Goal: Task Accomplishment & Management: Manage account settings

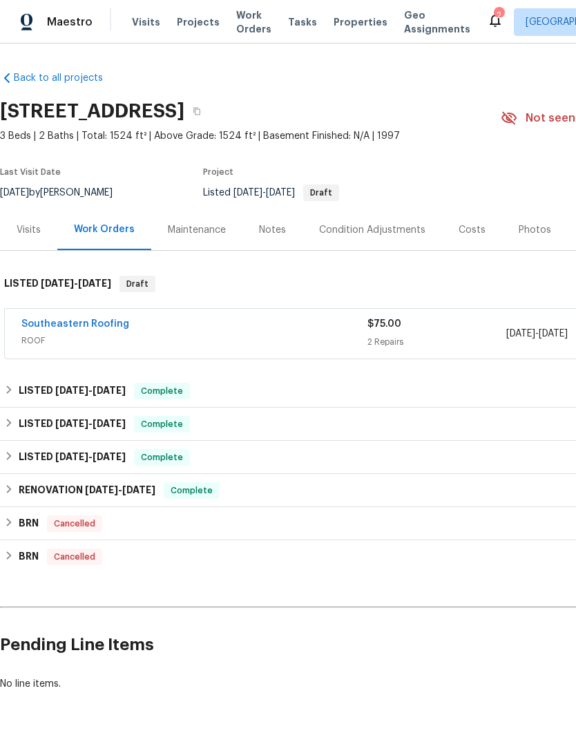
click at [50, 325] on link "Southeastern Roofing" at bounding box center [75, 324] width 108 height 10
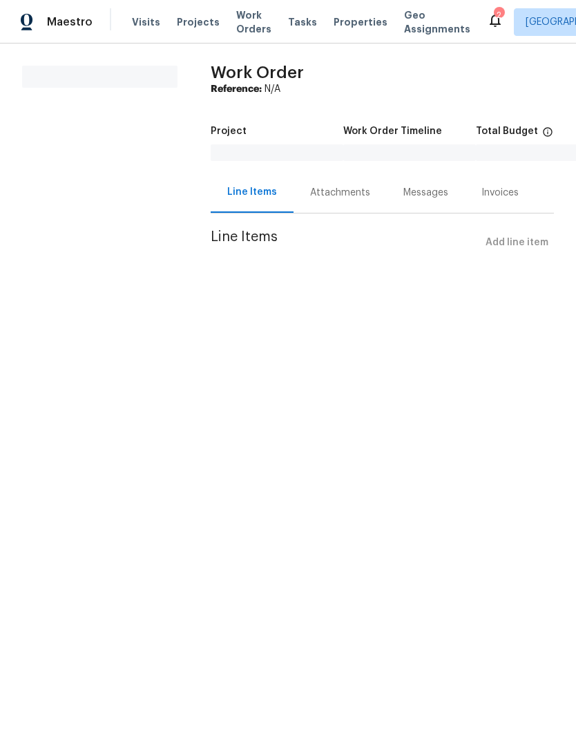
click at [316, 198] on div "Attachments" at bounding box center [340, 193] width 60 height 14
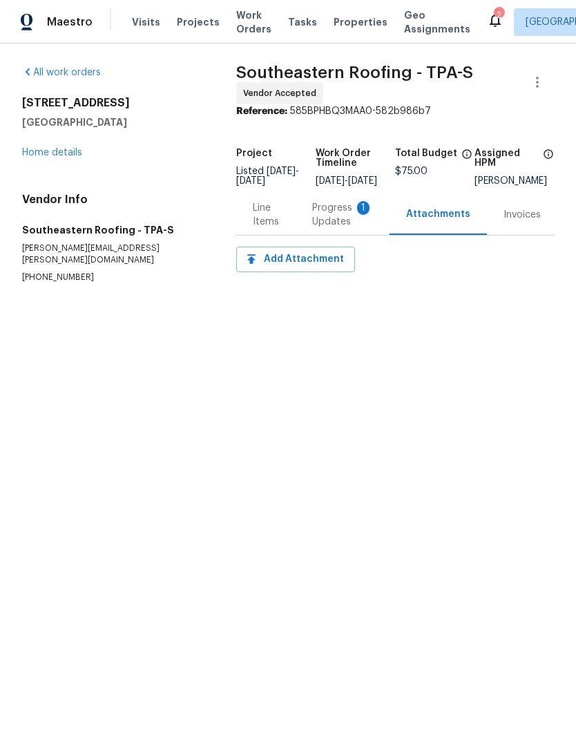
click at [336, 229] on div "Progress Updates 1" at bounding box center [342, 215] width 61 height 28
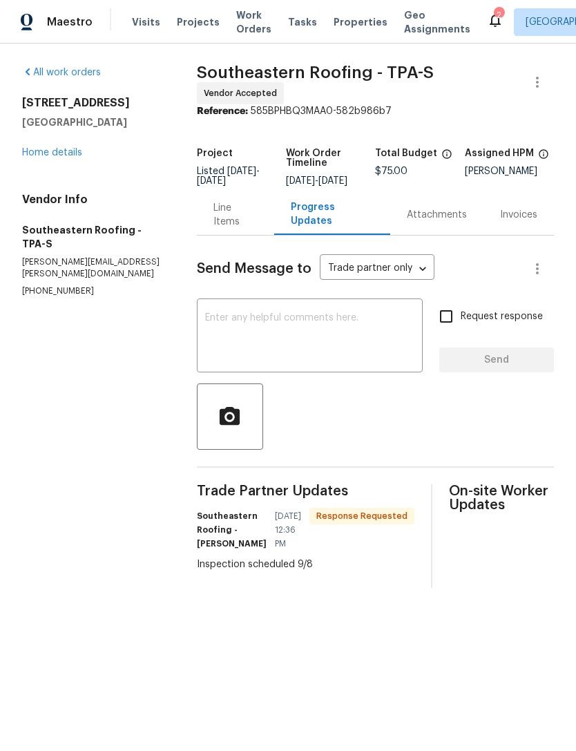
click at [380, 350] on textarea at bounding box center [309, 337] width 209 height 48
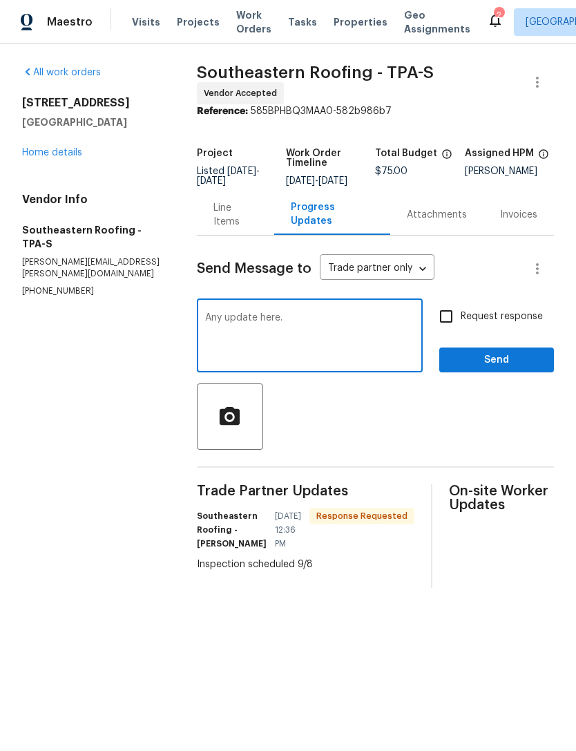
type textarea "Any update here."
click at [436, 320] on input "Request response" at bounding box center [446, 316] width 29 height 29
checkbox input "true"
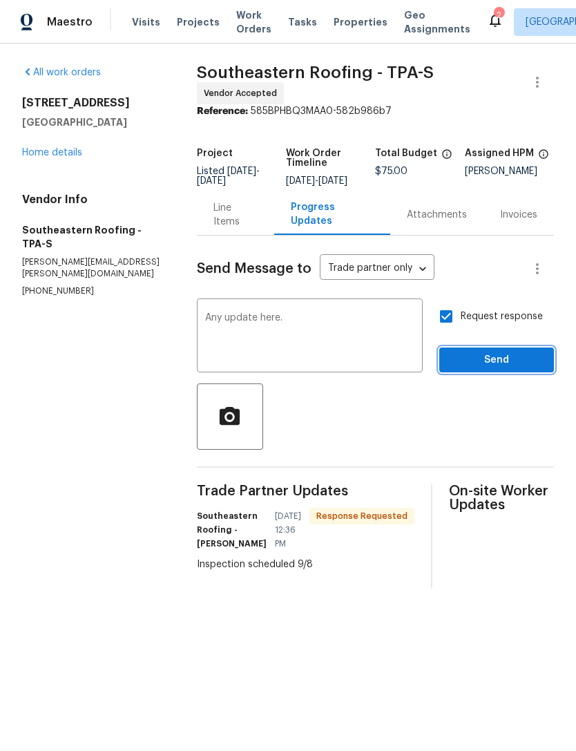
click at [493, 365] on span "Send" at bounding box center [496, 360] width 93 height 17
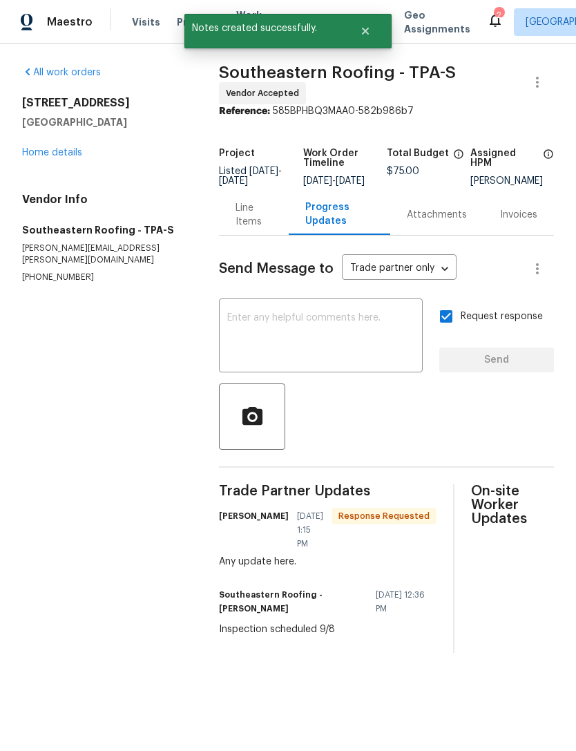
click at [36, 151] on link "Home details" at bounding box center [52, 153] width 60 height 10
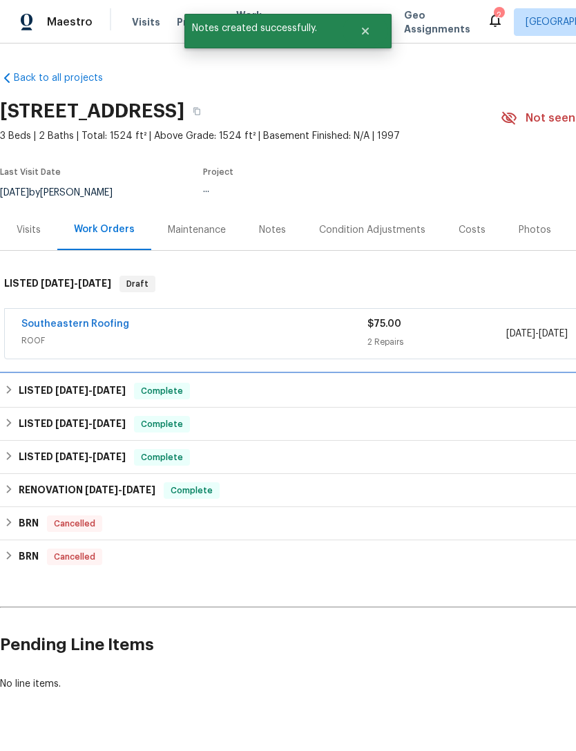
click at [23, 387] on h6 "LISTED [DATE] - [DATE]" at bounding box center [72, 391] width 107 height 17
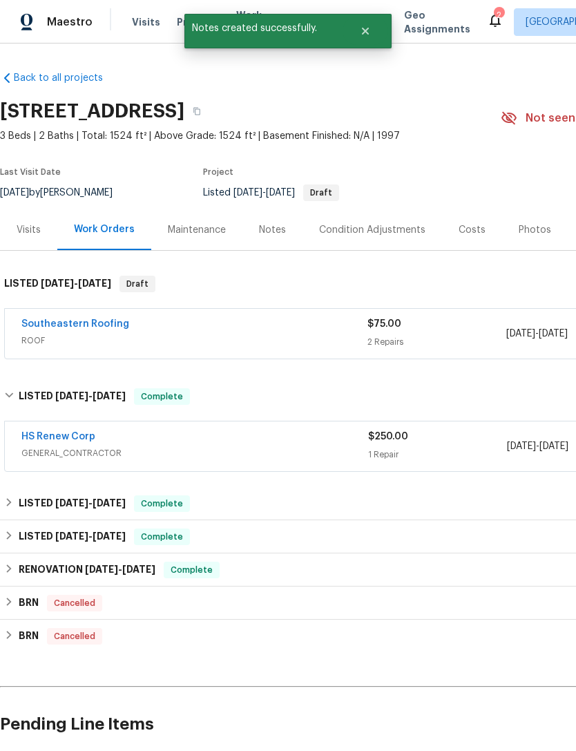
click at [44, 432] on link "HS Renew Corp" at bounding box center [58, 437] width 74 height 10
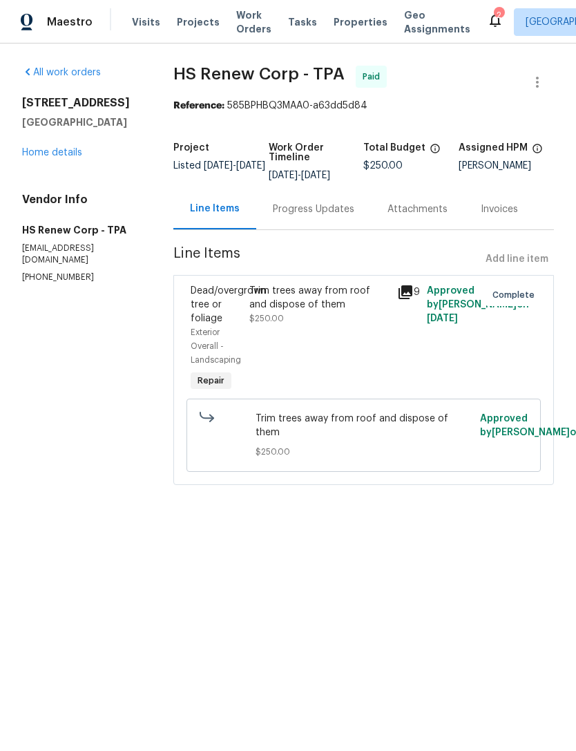
click at [36, 156] on link "Home details" at bounding box center [52, 153] width 60 height 10
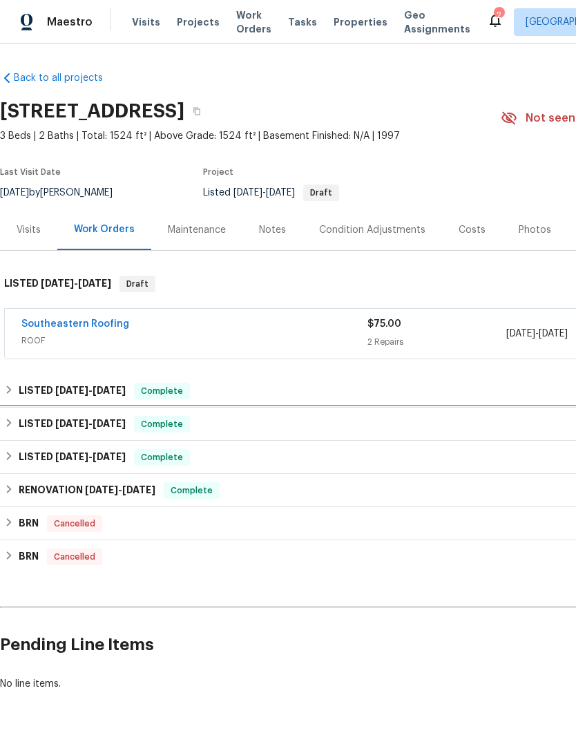
click at [36, 421] on h6 "LISTED [DATE] - [DATE]" at bounding box center [72, 424] width 107 height 17
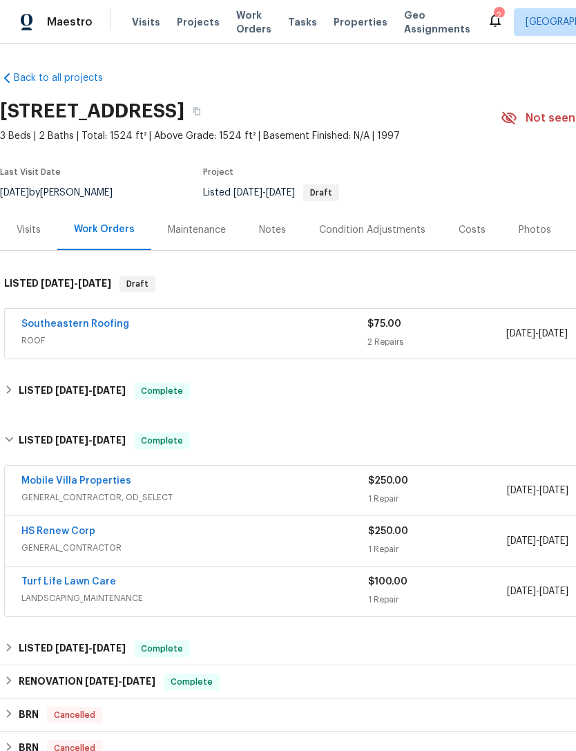
click at [39, 497] on span "GENERAL_CONTRACTOR, OD_SELECT" at bounding box center [194, 497] width 347 height 14
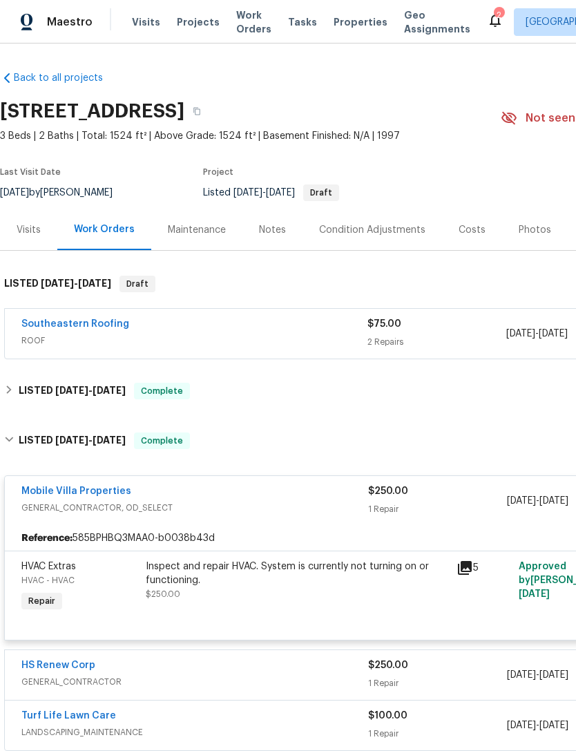
click at [57, 512] on span "GENERAL_CONTRACTOR, OD_SELECT" at bounding box center [194, 508] width 347 height 14
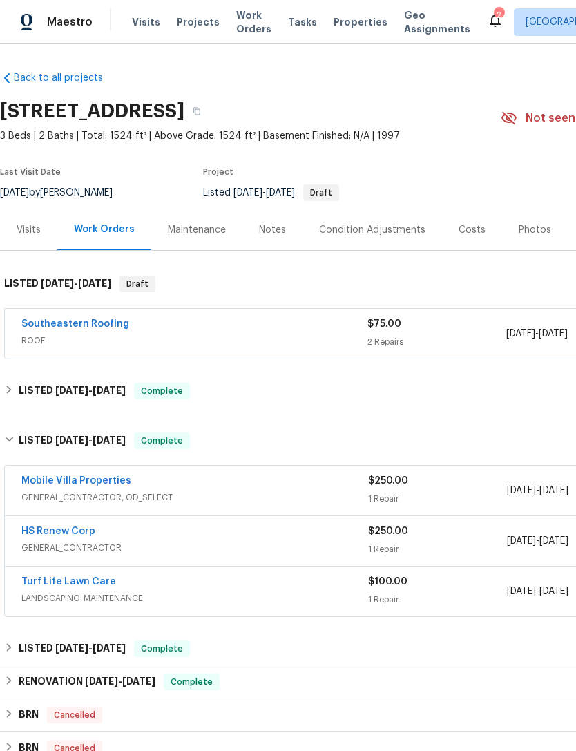
click at [64, 500] on span "GENERAL_CONTRACTOR, OD_SELECT" at bounding box center [194, 497] width 347 height 14
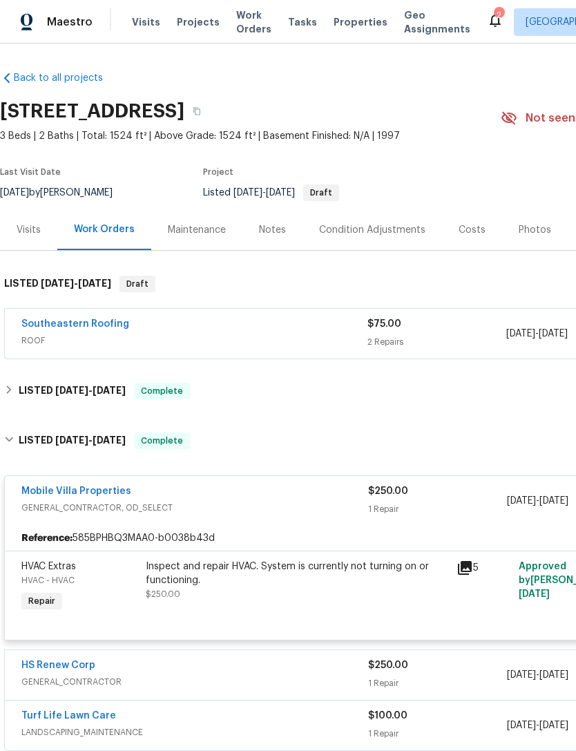
click at [169, 571] on div "Inspect and repair HVAC. System is currently not turning on or functioning." at bounding box center [297, 573] width 302 height 28
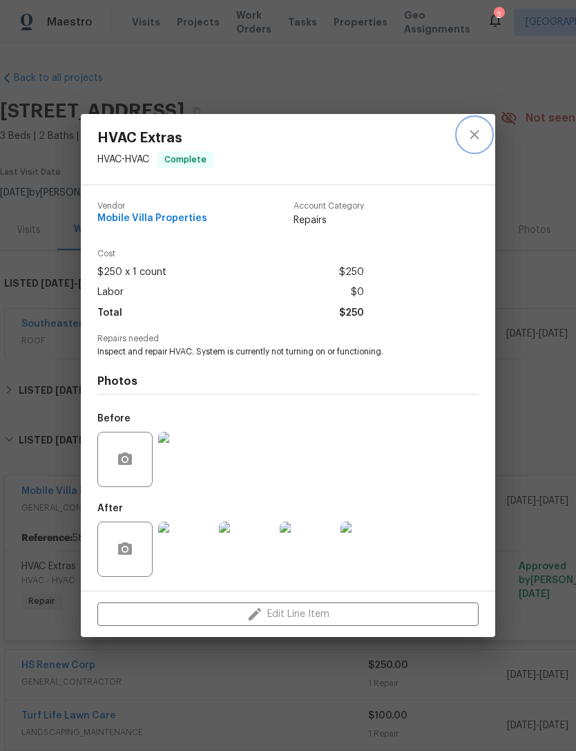
click at [481, 132] on icon "close" at bounding box center [474, 134] width 17 height 17
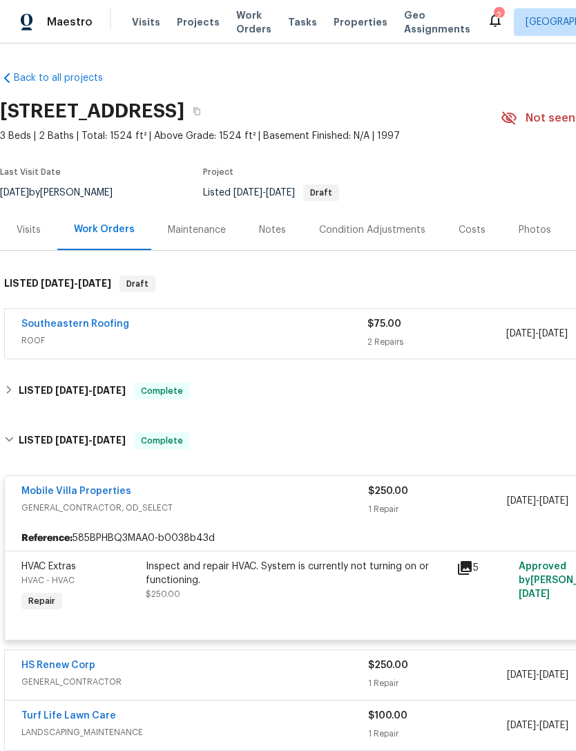
click at [46, 495] on link "Mobile Villa Properties" at bounding box center [76, 491] width 110 height 10
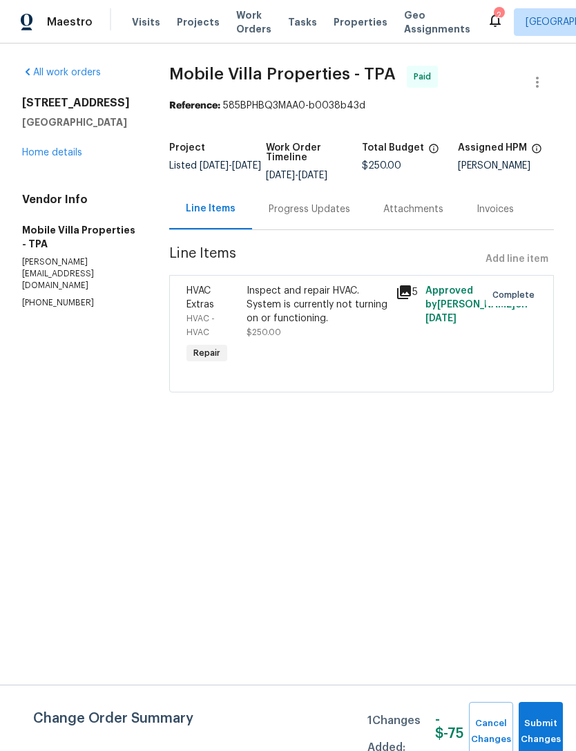
click at [323, 220] on div "Progress Updates" at bounding box center [309, 209] width 115 height 41
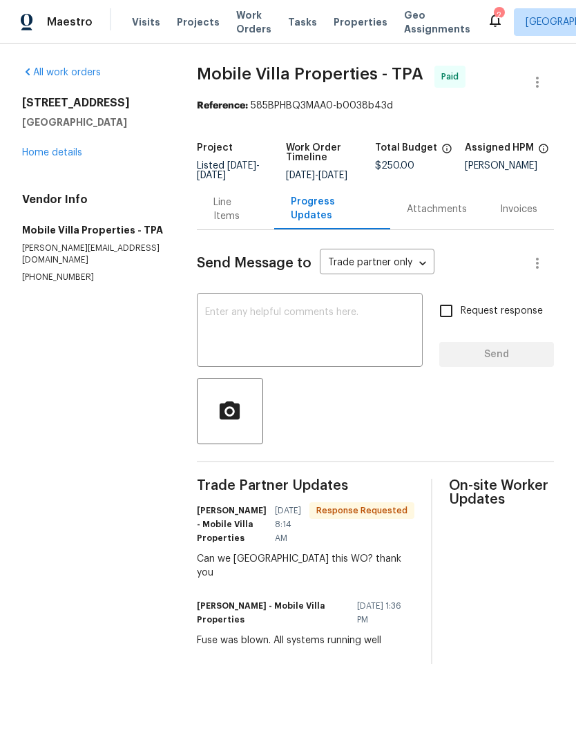
click at [347, 331] on textarea at bounding box center [309, 331] width 209 height 48
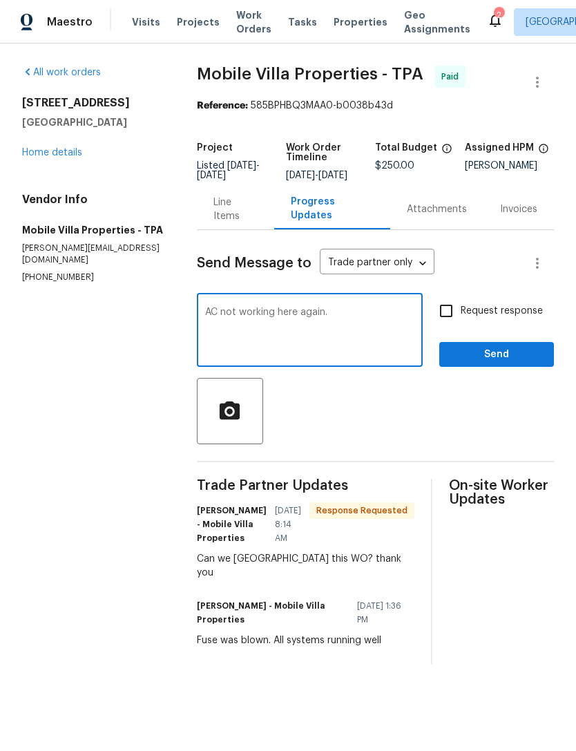
type textarea "AC not working here again."
click at [454, 309] on input "Request response" at bounding box center [446, 310] width 29 height 29
checkbox input "true"
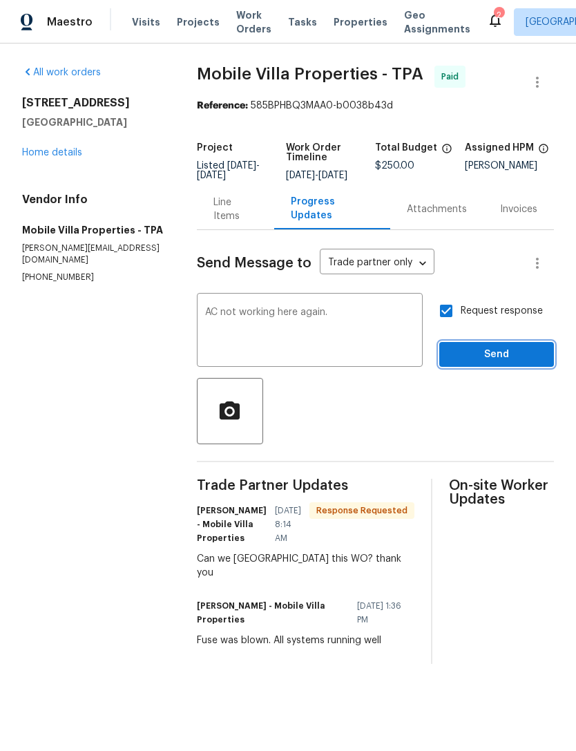
click at [492, 361] on span "Send" at bounding box center [496, 354] width 93 height 17
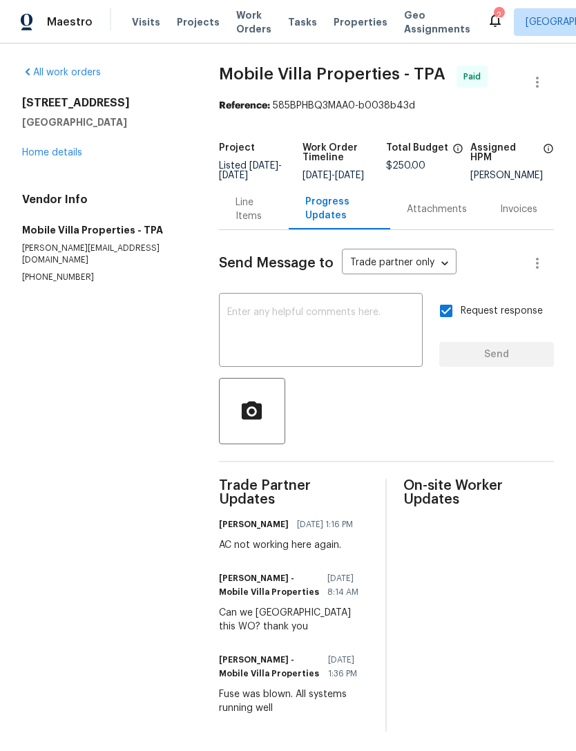
click at [34, 157] on link "Home details" at bounding box center [52, 153] width 60 height 10
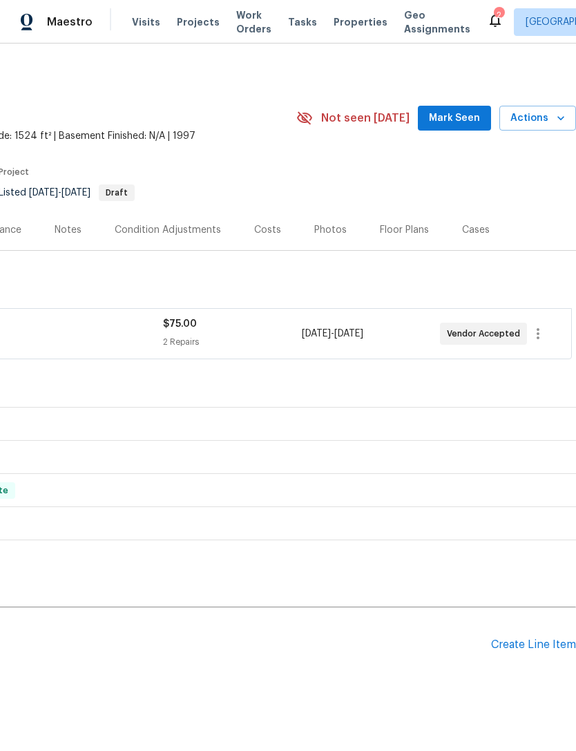
scroll to position [0, 204]
click at [533, 642] on div "Create Line Item" at bounding box center [533, 644] width 85 height 13
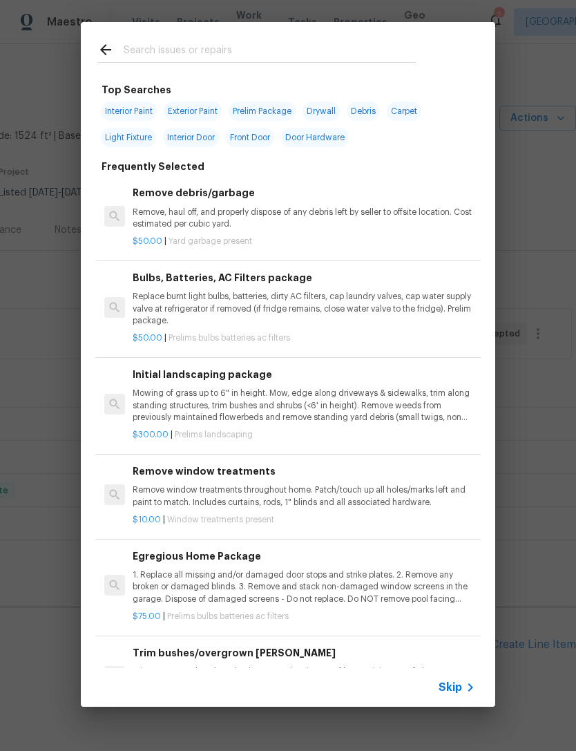
click at [464, 686] on icon at bounding box center [470, 687] width 17 height 17
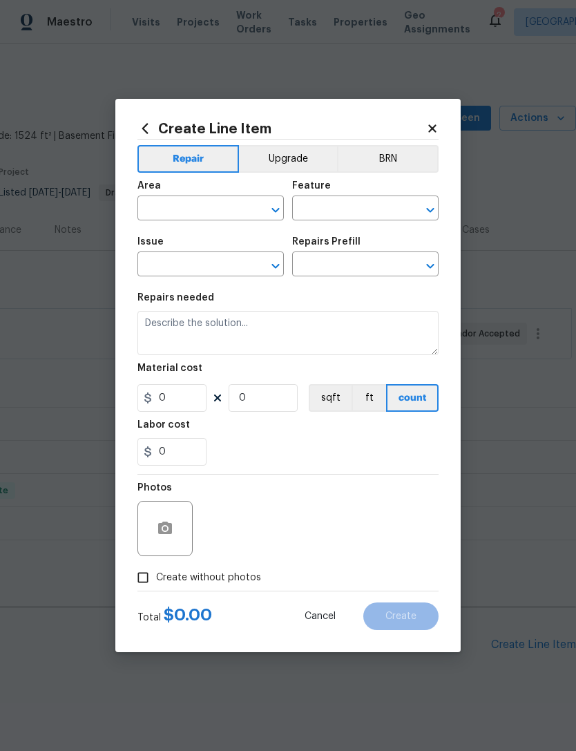
click at [169, 213] on input "text" at bounding box center [191, 209] width 108 height 21
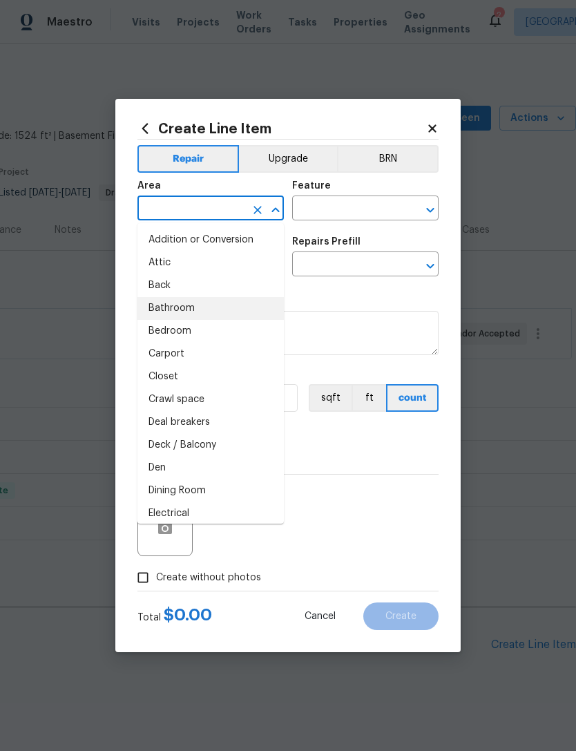
click at [155, 310] on li "Bathroom" at bounding box center [210, 308] width 146 height 23
type input "Bathroom"
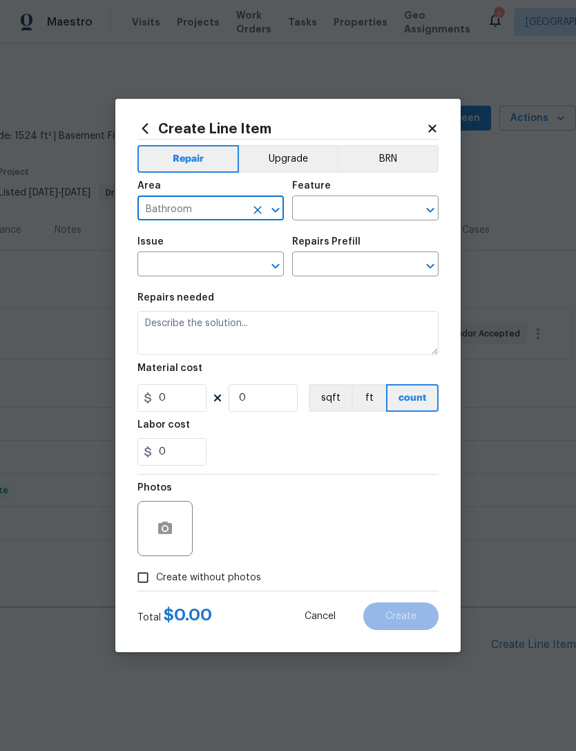
click at [329, 206] on input "text" at bounding box center [346, 209] width 108 height 21
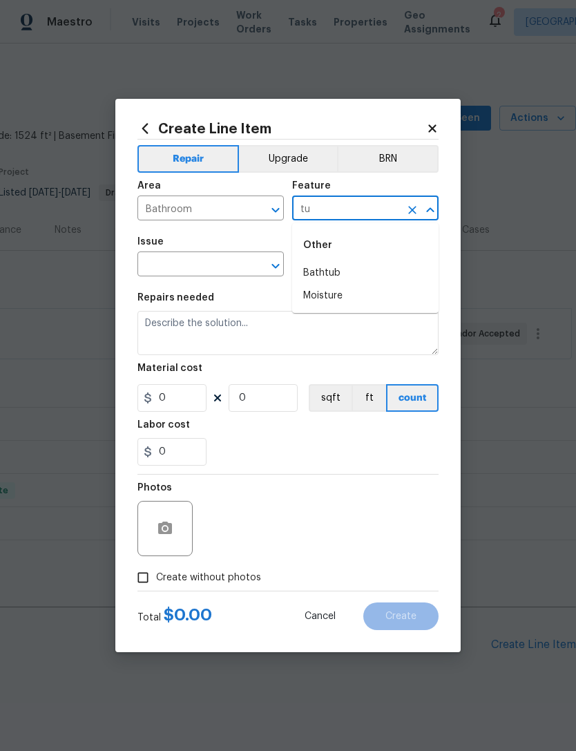
click at [366, 271] on li "Bathtub" at bounding box center [365, 273] width 146 height 23
type input "Bathtub"
click at [222, 268] on input "text" at bounding box center [191, 265] width 108 height 21
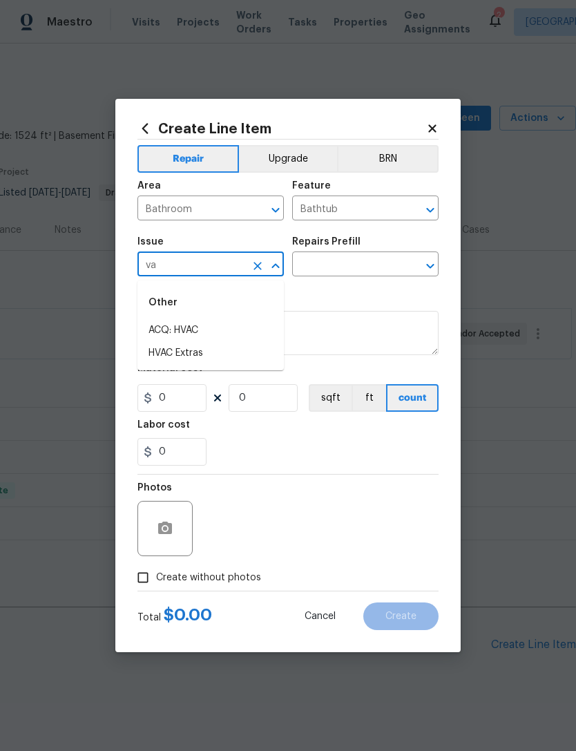
type input "v"
click at [156, 350] on li "Bathroom Plumbing" at bounding box center [210, 353] width 146 height 23
type input "Bathroom Plumbing"
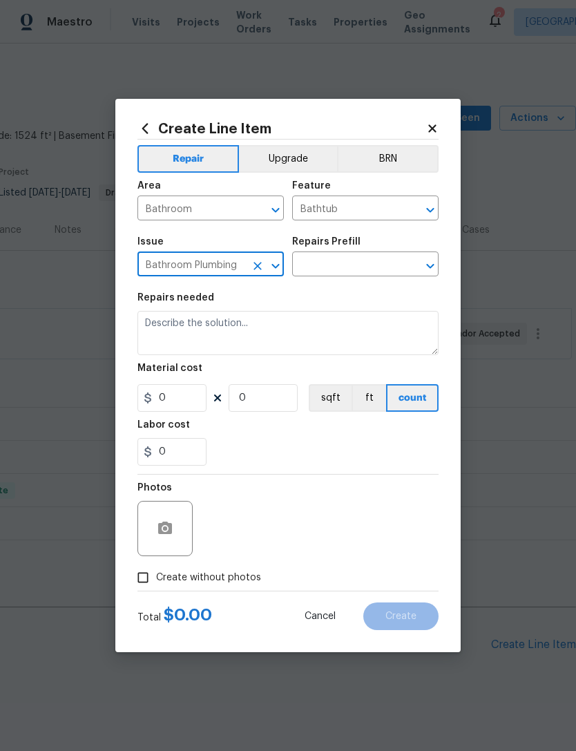
click at [349, 265] on input "text" at bounding box center [346, 265] width 108 height 21
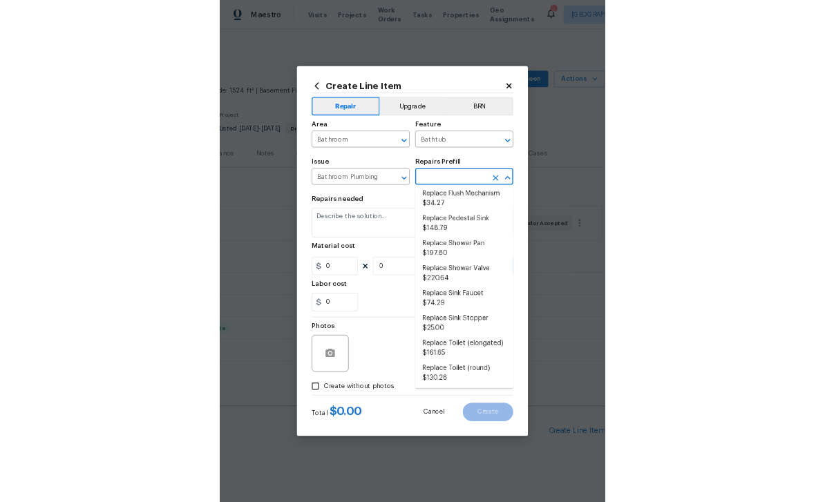
scroll to position [517, 0]
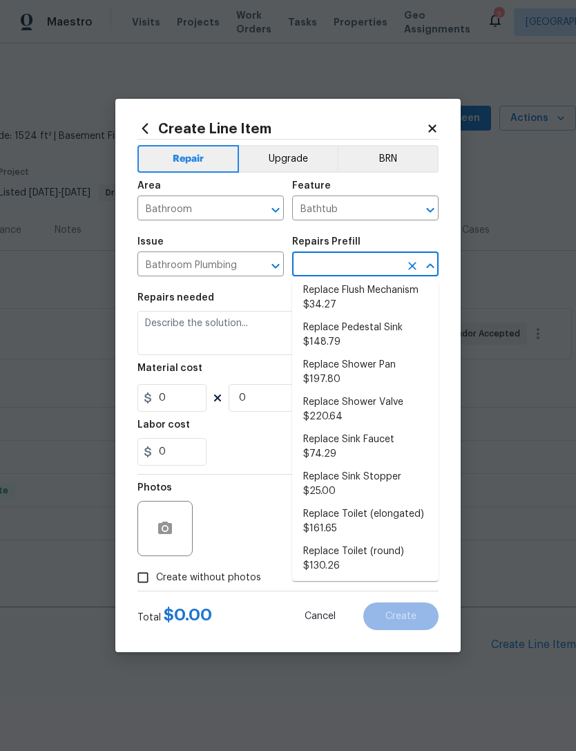
click at [387, 391] on li "Replace Shower Valve $220.64" at bounding box center [365, 409] width 146 height 37
type input "Replace Shower Valve $220.64"
type input "Plumbing"
type textarea "Remove the existing shower/tub trim & valve. Install a new valve (to meet curre…"
type input "1"
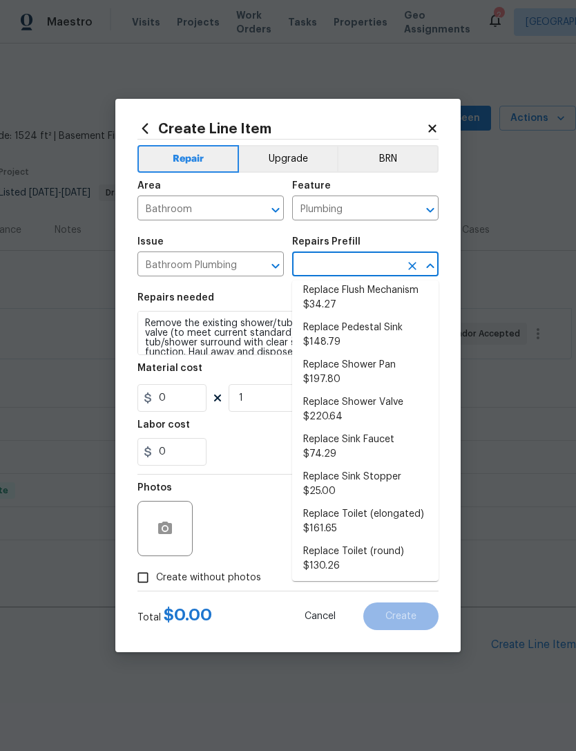
type input "Replace Shower Valve $220.64"
type input "220.64"
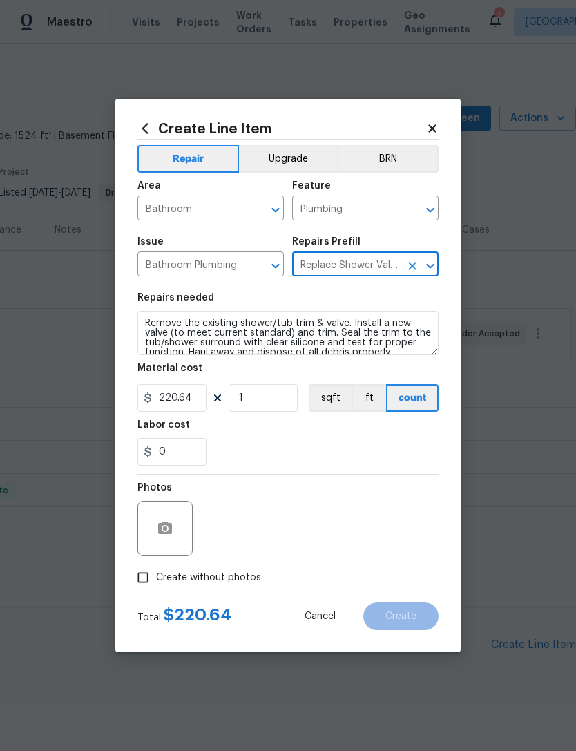
scroll to position [0, 0]
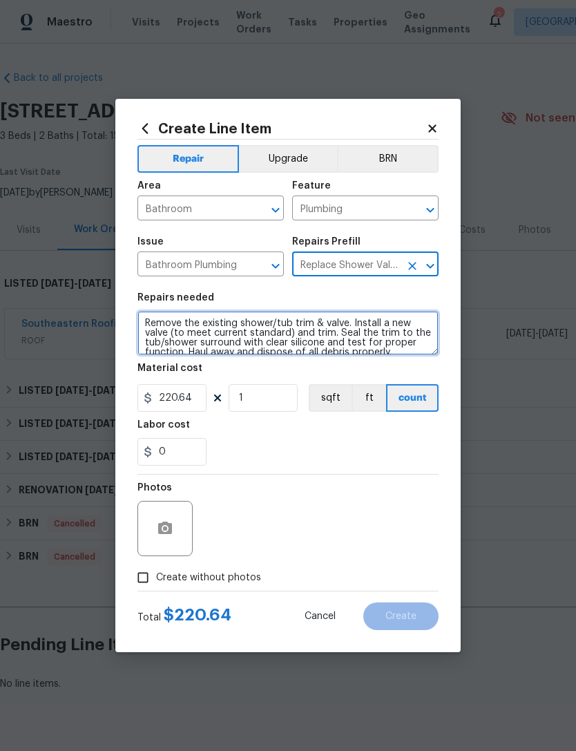
click at [172, 345] on textarea "Remove the existing shower/tub trim & valve. Install a new valve (to meet curre…" at bounding box center [287, 333] width 301 height 44
click at [168, 341] on textarea "Remove the existing shower/tub trim & valve. Install a new valve (to meet curre…" at bounding box center [287, 333] width 301 height 44
click at [168, 340] on textarea "Remove the existing shower/tub trim & valve. Install a new valve (to meet curre…" at bounding box center [287, 333] width 301 height 44
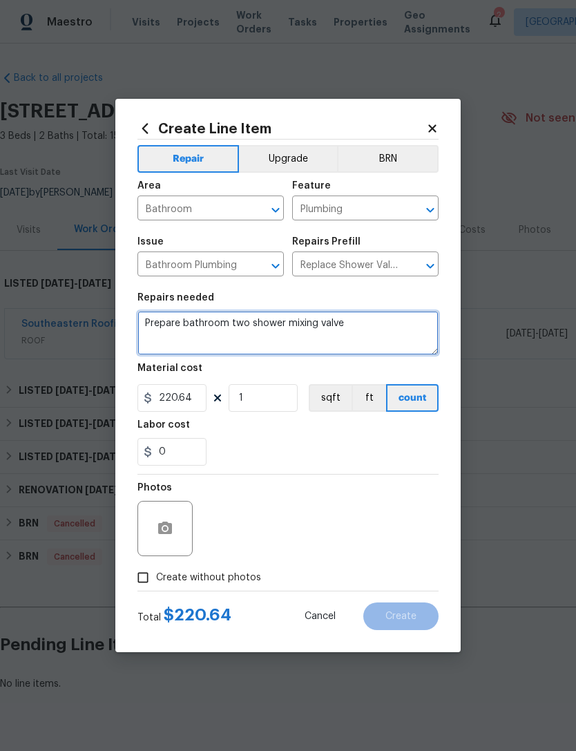
type textarea "Prepare bathroom two shower mixing valve"
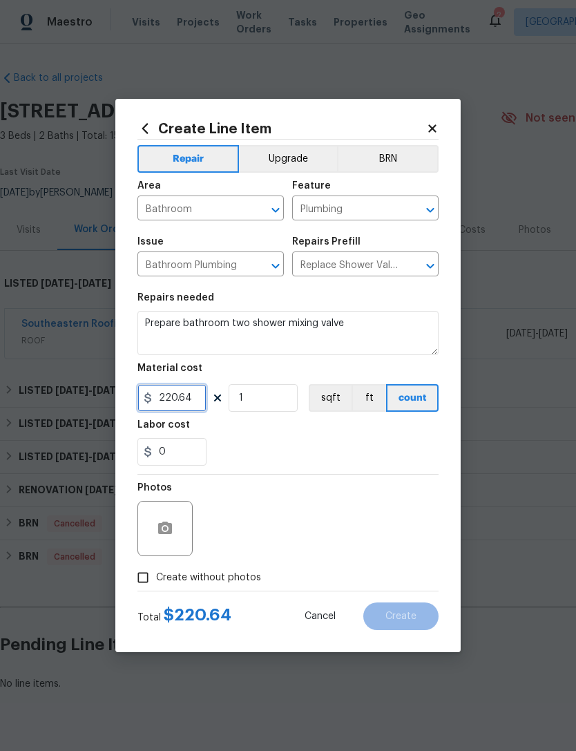
click at [180, 392] on input "220.64" at bounding box center [171, 398] width 69 height 28
click at [176, 412] on input "200220.64" at bounding box center [171, 398] width 69 height 28
click at [175, 412] on input "200220.64" at bounding box center [171, 398] width 69 height 28
click at [166, 395] on input "200220.64" at bounding box center [171, 398] width 69 height 28
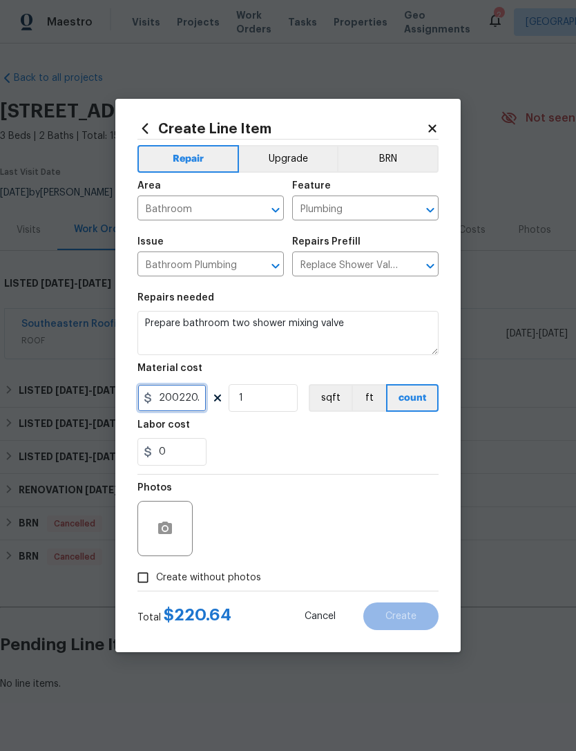
click at [165, 394] on input "200220.64" at bounding box center [171, 398] width 69 height 28
click at [161, 393] on input "200220.64" at bounding box center [171, 398] width 69 height 28
type input "200"
click at [163, 527] on icon "button" at bounding box center [165, 527] width 14 height 12
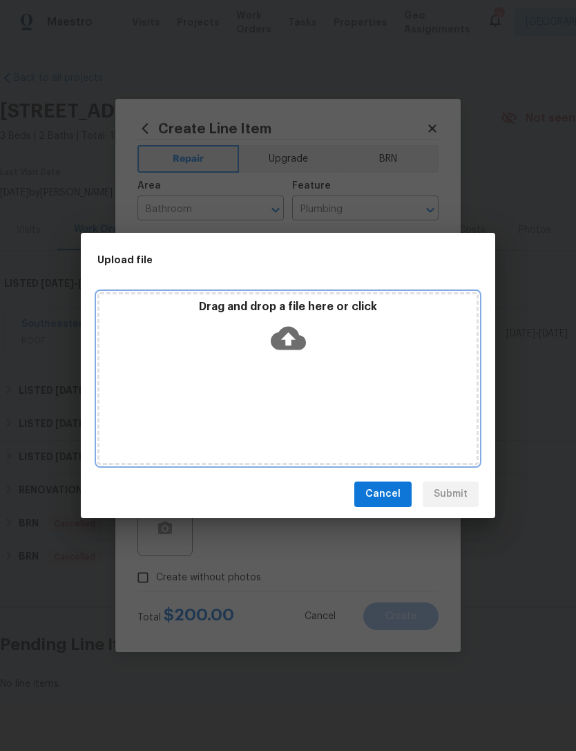
click at [299, 340] on icon at bounding box center [288, 337] width 35 height 23
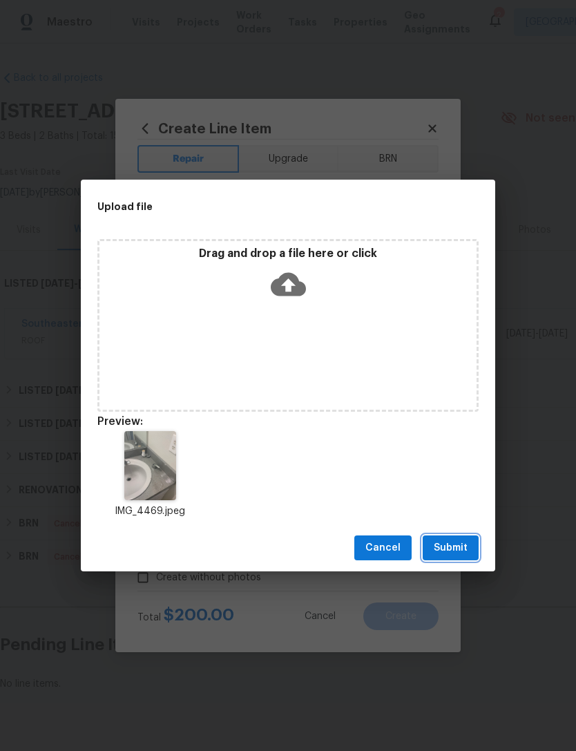
click at [459, 552] on span "Submit" at bounding box center [451, 547] width 34 height 17
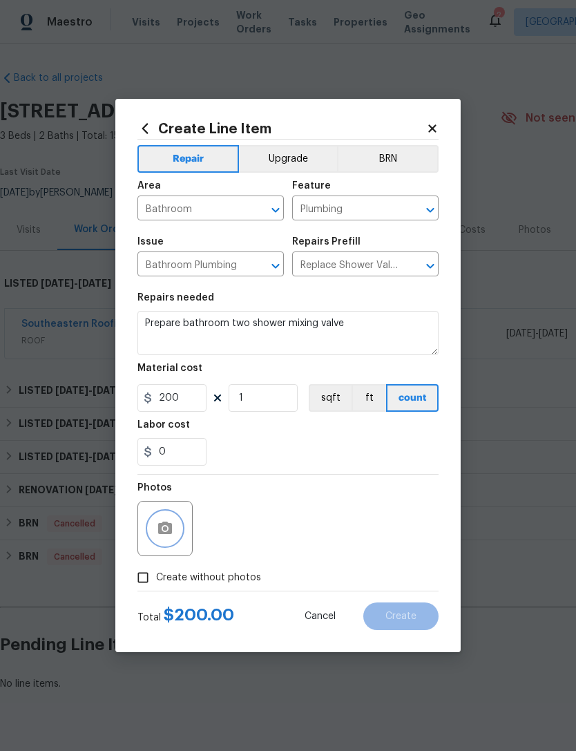
click at [162, 545] on button "button" at bounding box center [164, 528] width 33 height 33
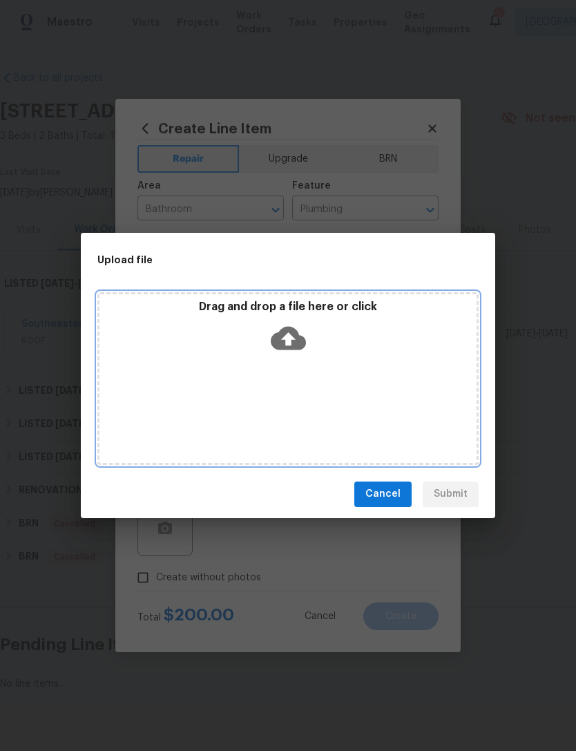
click at [312, 356] on div "Drag and drop a file here or click" at bounding box center [287, 329] width 377 height 59
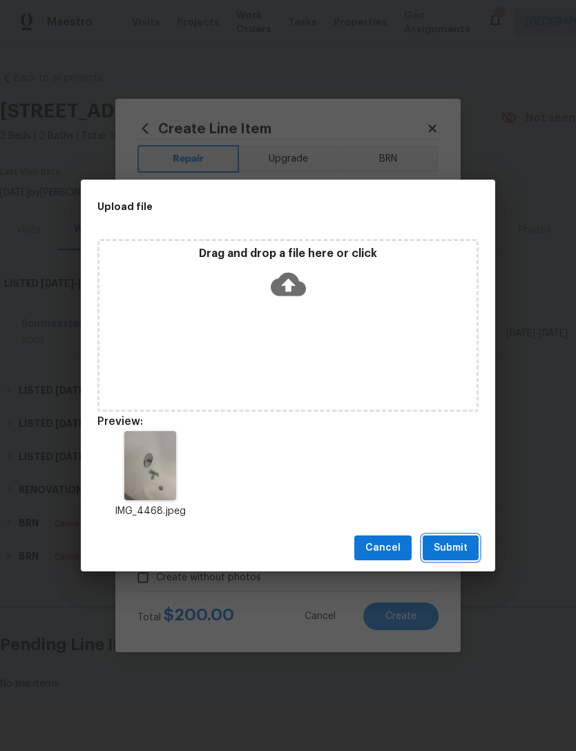
click at [474, 550] on button "Submit" at bounding box center [451, 548] width 56 height 26
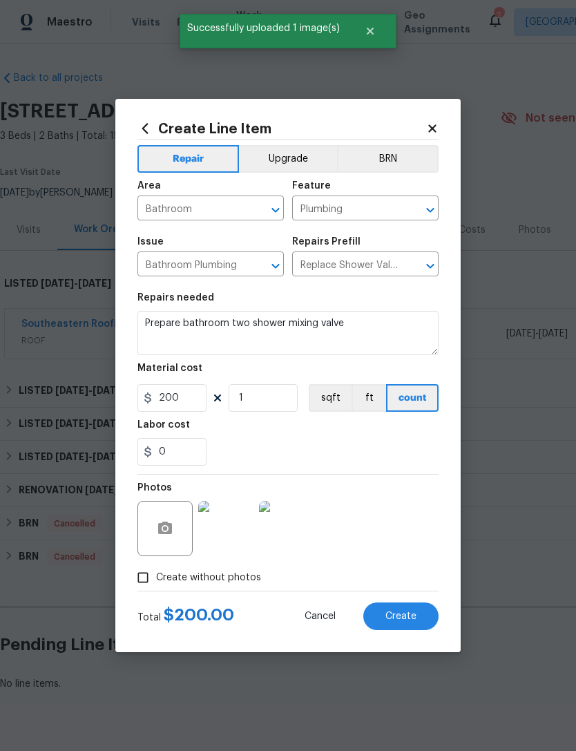
click at [407, 622] on span "Create" at bounding box center [400, 616] width 31 height 10
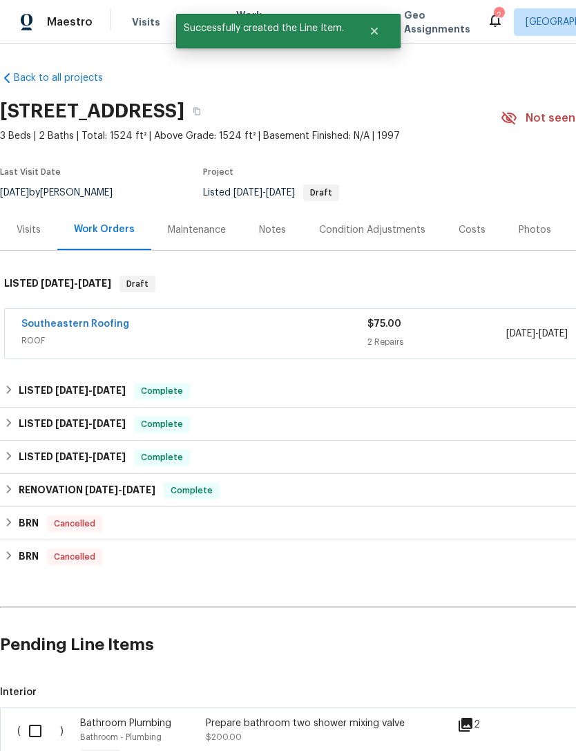
click at [41, 722] on input "checkbox" at bounding box center [40, 730] width 39 height 29
checkbox input "true"
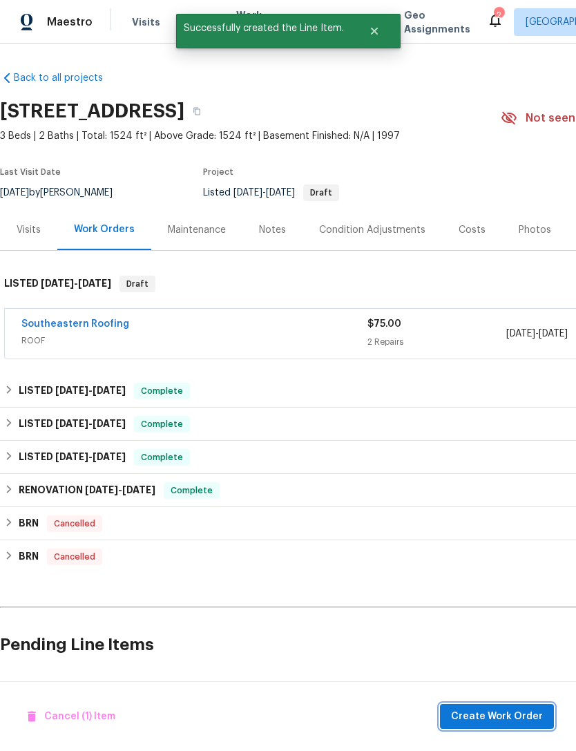
click at [528, 720] on span "Create Work Order" at bounding box center [497, 716] width 92 height 17
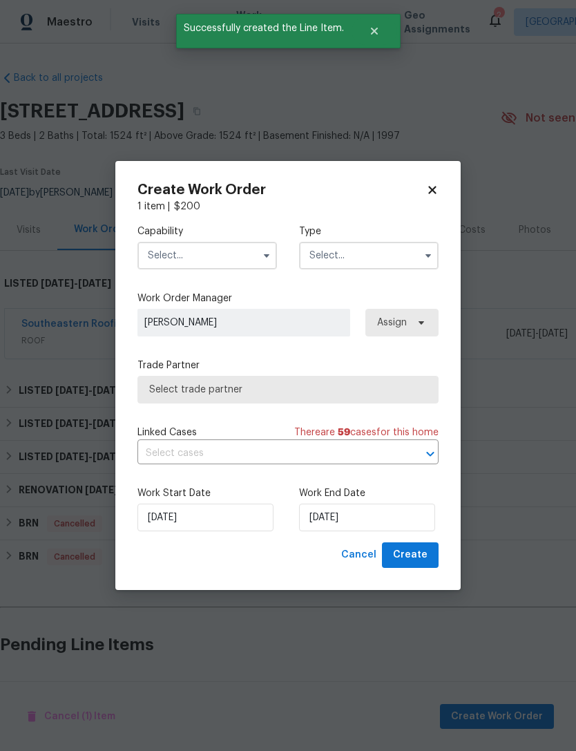
click at [175, 258] on input "text" at bounding box center [207, 256] width 140 height 28
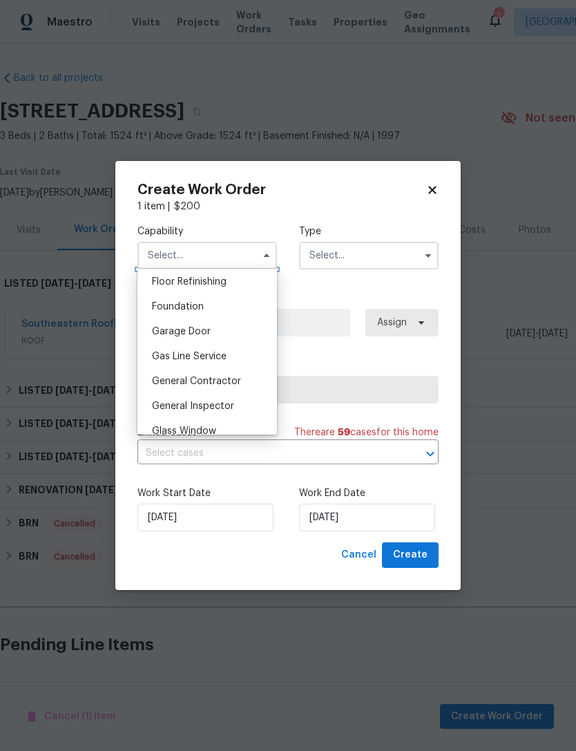
scroll to position [563, 0]
click at [164, 378] on span "General Contractor" at bounding box center [196, 382] width 89 height 10
type input "General Contractor"
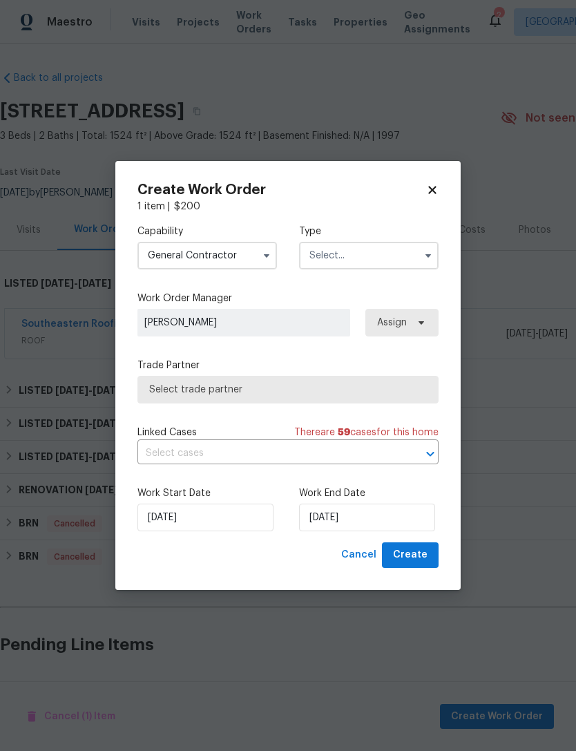
click at [383, 263] on input "text" at bounding box center [369, 256] width 140 height 28
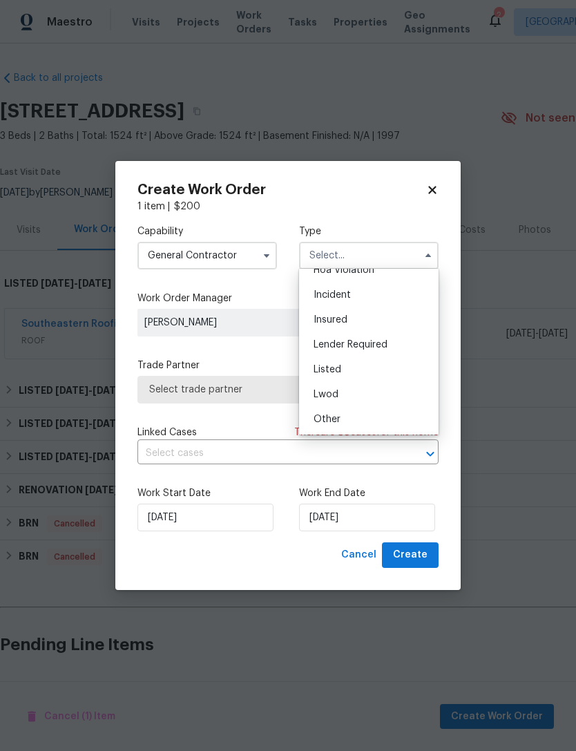
scroll to position [46, 0]
click at [369, 364] on div "Listed" at bounding box center [368, 362] width 133 height 25
type input "Listed"
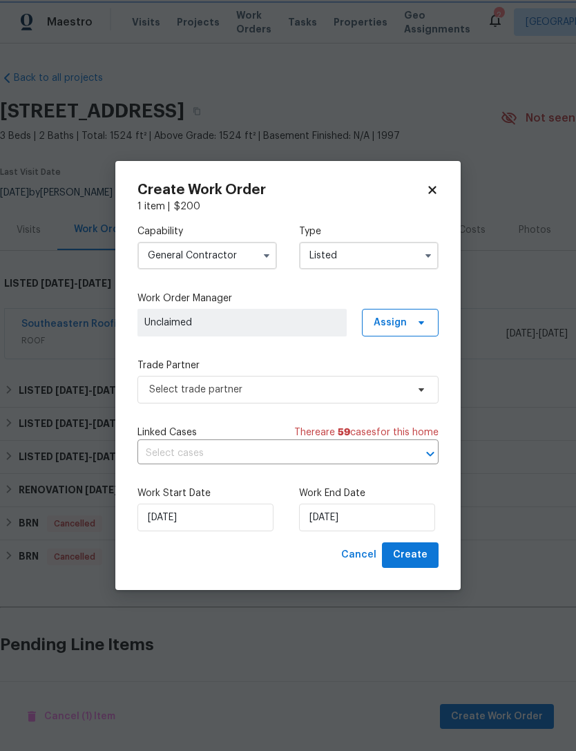
scroll to position [0, 0]
click at [391, 518] on input "[DATE]" at bounding box center [367, 517] width 136 height 28
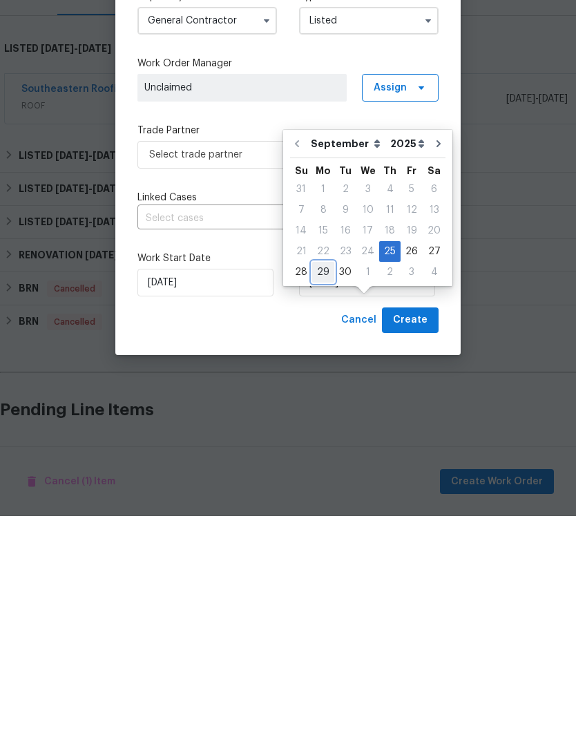
click at [327, 497] on div "29" at bounding box center [323, 506] width 22 height 19
type input "[DATE]"
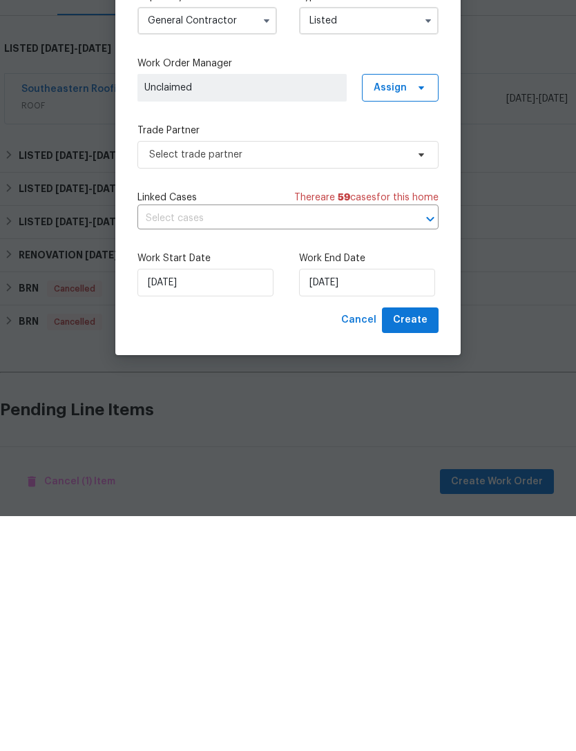
scroll to position [44, 0]
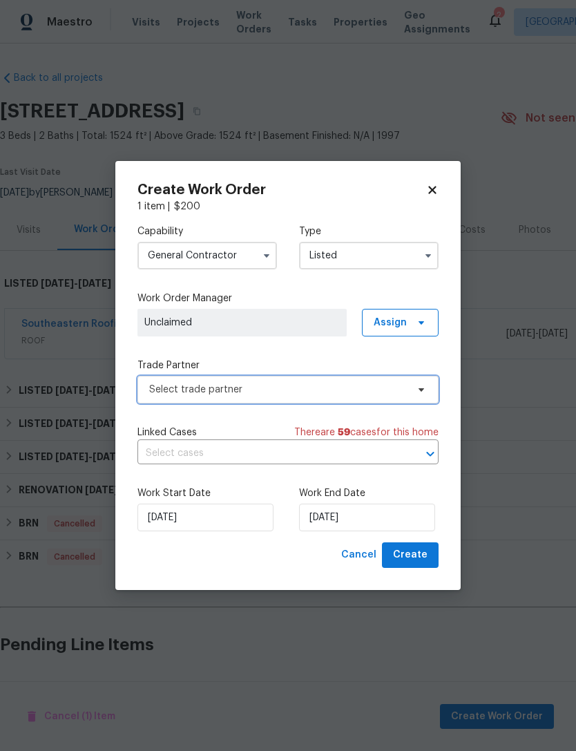
click at [382, 394] on span "Select trade partner" at bounding box center [278, 390] width 258 height 14
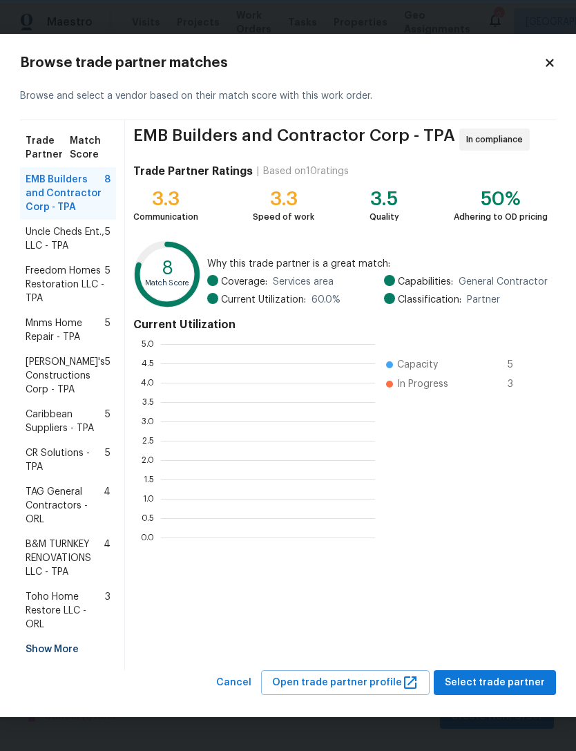
scroll to position [1, 1]
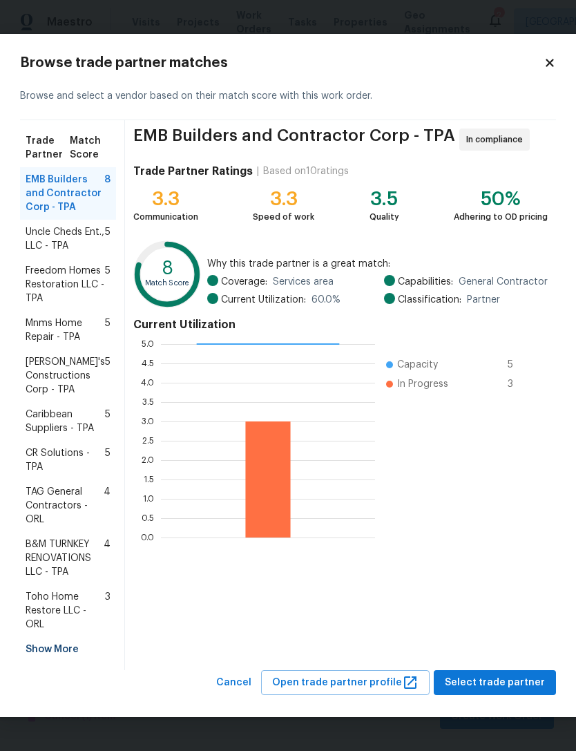
click at [35, 648] on div "Show More" at bounding box center [68, 649] width 96 height 25
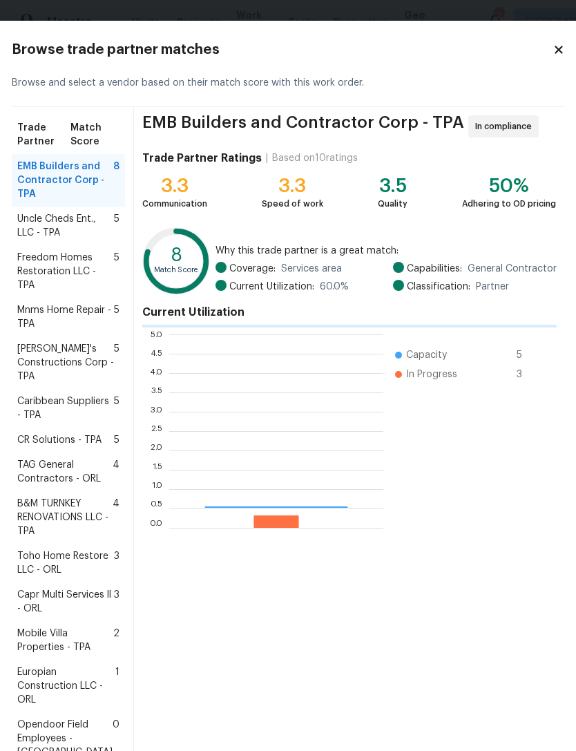
scroll to position [193, 214]
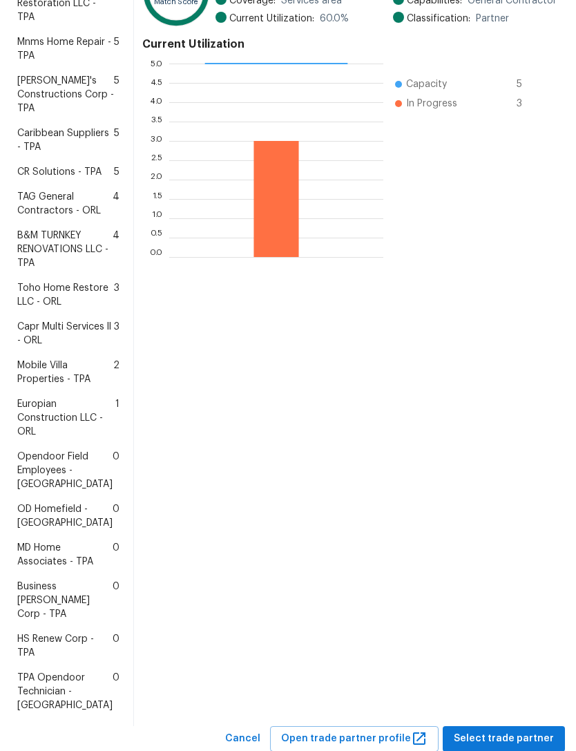
click at [50, 660] on span "HS Renew Corp - TPA" at bounding box center [64, 646] width 95 height 28
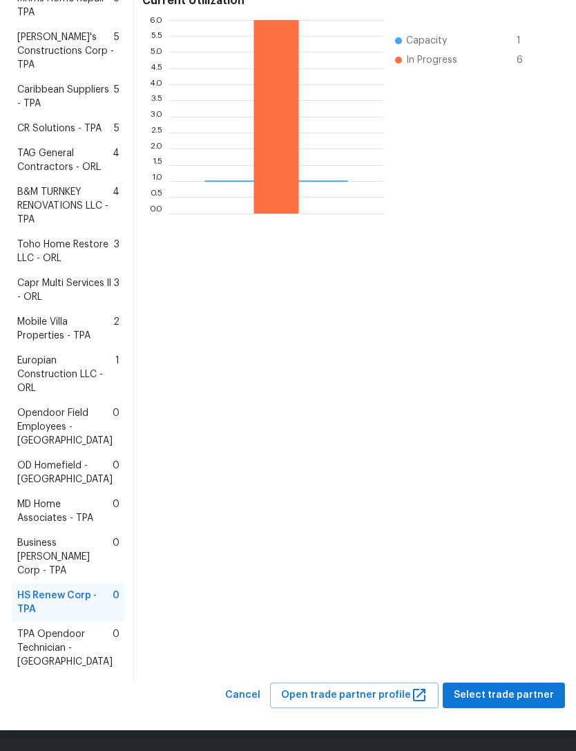
scroll to position [338, 0]
click at [531, 689] on span "Select trade partner" at bounding box center [504, 694] width 100 height 17
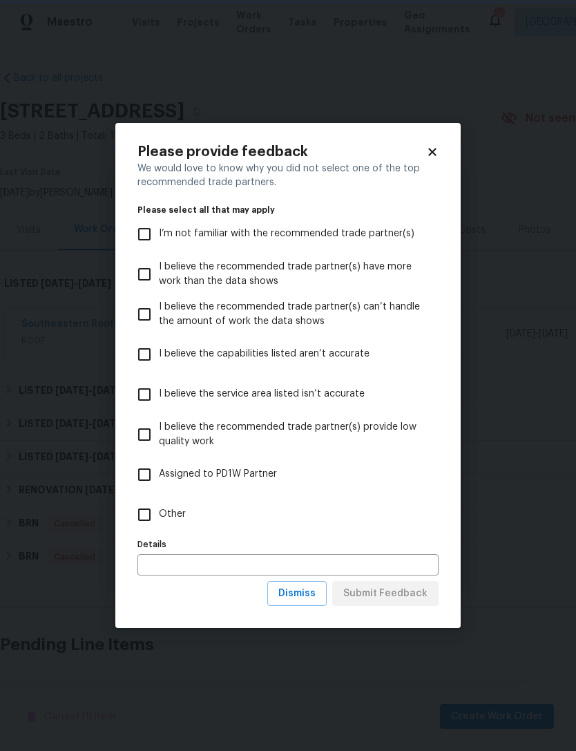
scroll to position [0, 0]
click at [180, 512] on span "Other" at bounding box center [172, 514] width 27 height 15
click at [159, 512] on input "Other" at bounding box center [144, 514] width 29 height 29
checkbox input "true"
click at [400, 599] on span "Submit Feedback" at bounding box center [385, 593] width 84 height 17
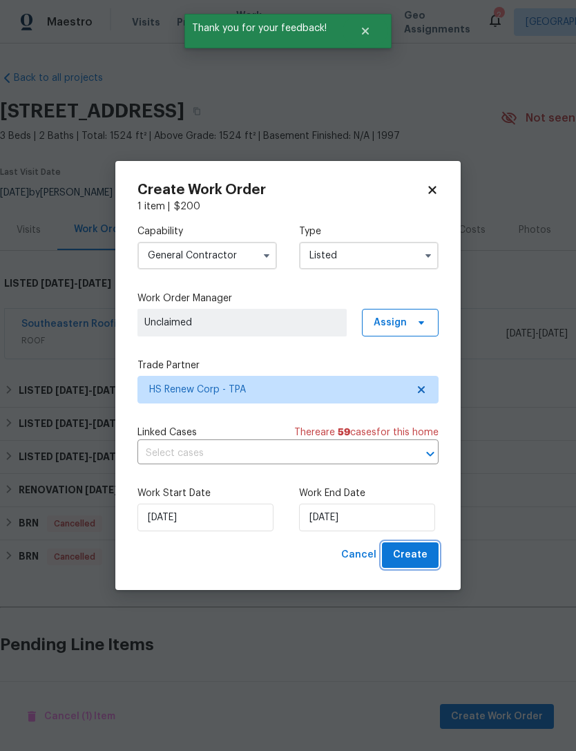
click at [421, 557] on span "Create" at bounding box center [410, 554] width 35 height 17
checkbox input "false"
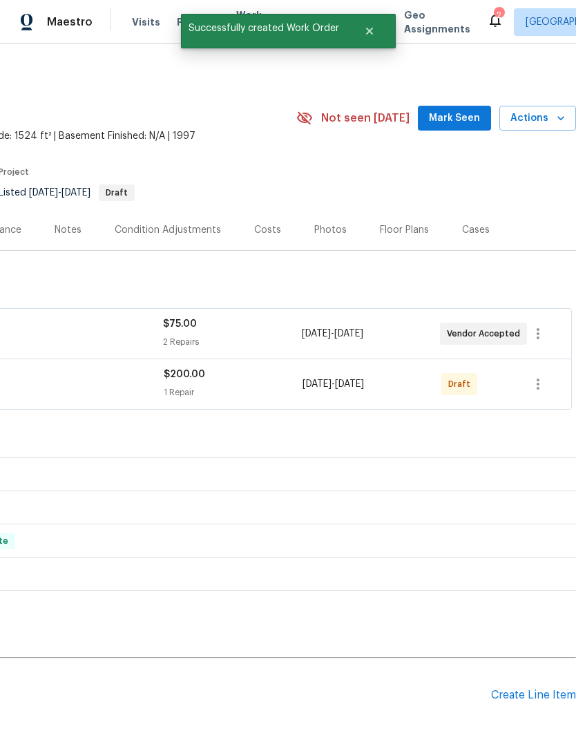
scroll to position [0, 204]
click at [544, 376] on icon "button" at bounding box center [538, 384] width 17 height 17
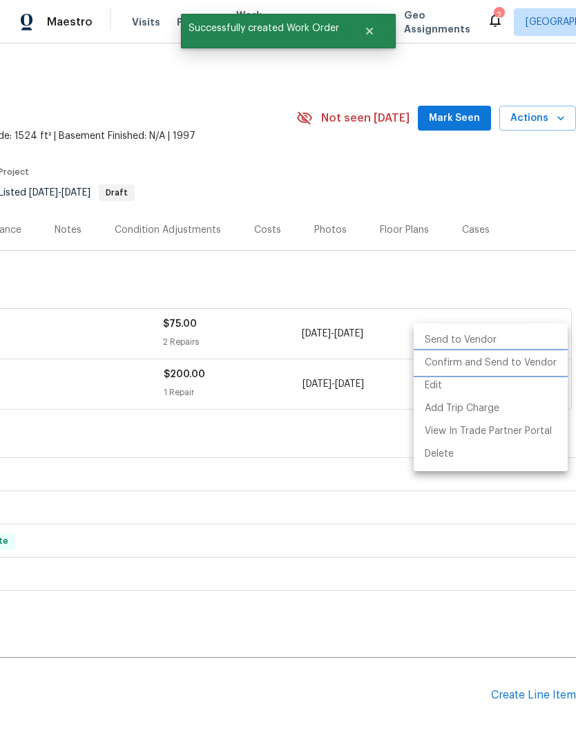
click at [529, 361] on li "Confirm and Send to Vendor" at bounding box center [491, 363] width 154 height 23
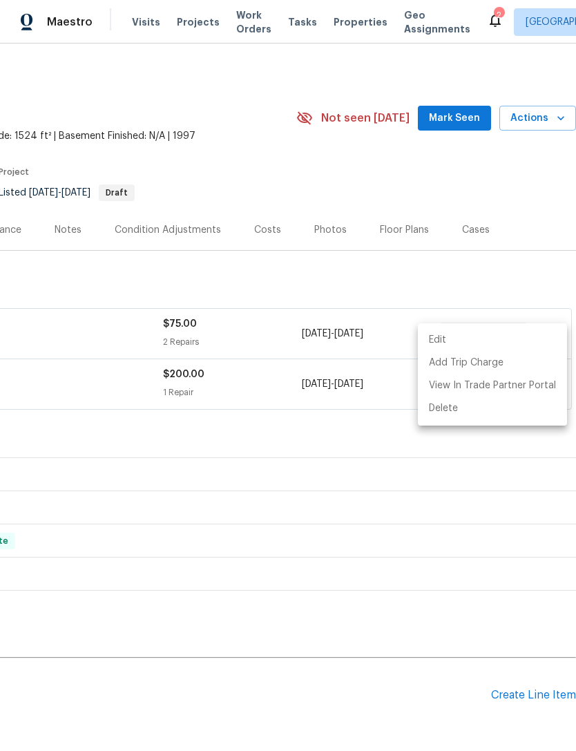
click at [498, 227] on div at bounding box center [288, 375] width 576 height 751
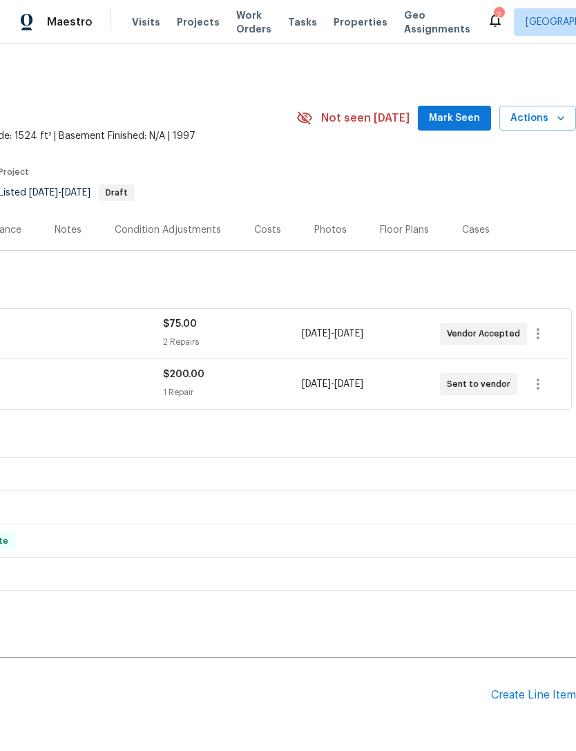
click at [475, 110] on span "Mark Seen" at bounding box center [454, 118] width 51 height 17
click at [452, 110] on div "Seen [DATE]" at bounding box center [449, 118] width 99 height 17
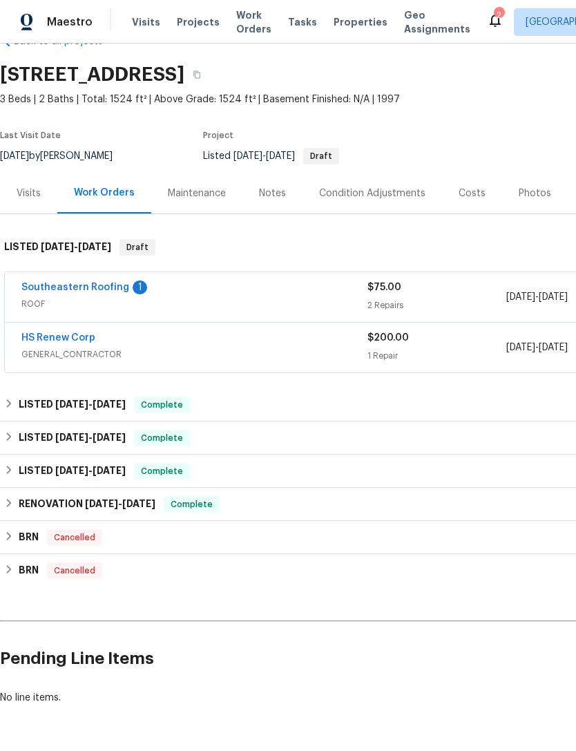
scroll to position [37, 0]
click at [50, 333] on link "HS Renew Corp" at bounding box center [58, 338] width 74 height 10
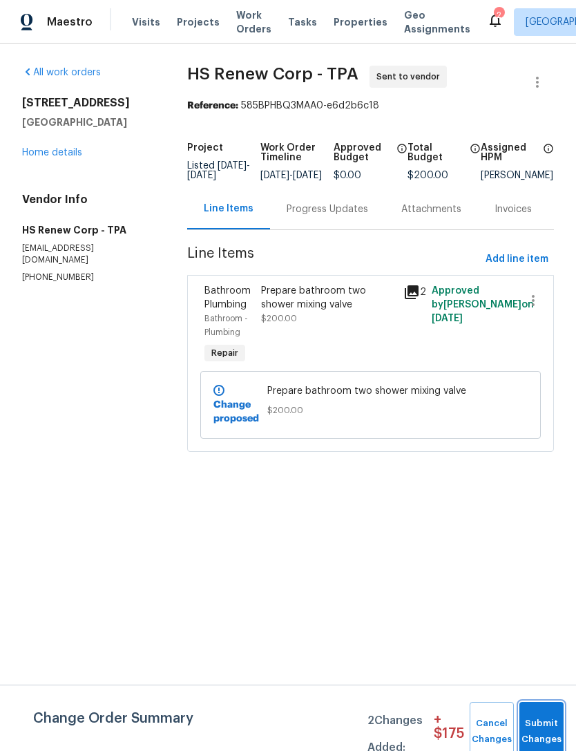
click at [548, 721] on button "Submit Changes" at bounding box center [541, 731] width 44 height 59
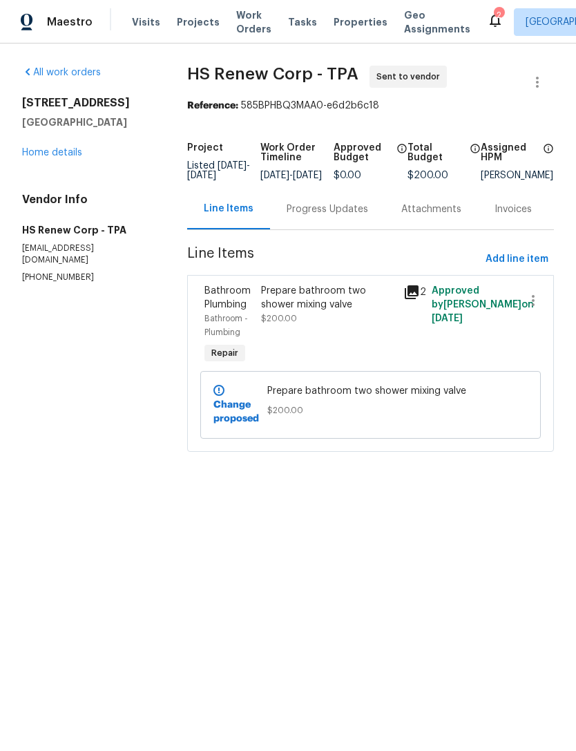
click at [44, 148] on link "Home details" at bounding box center [52, 153] width 60 height 10
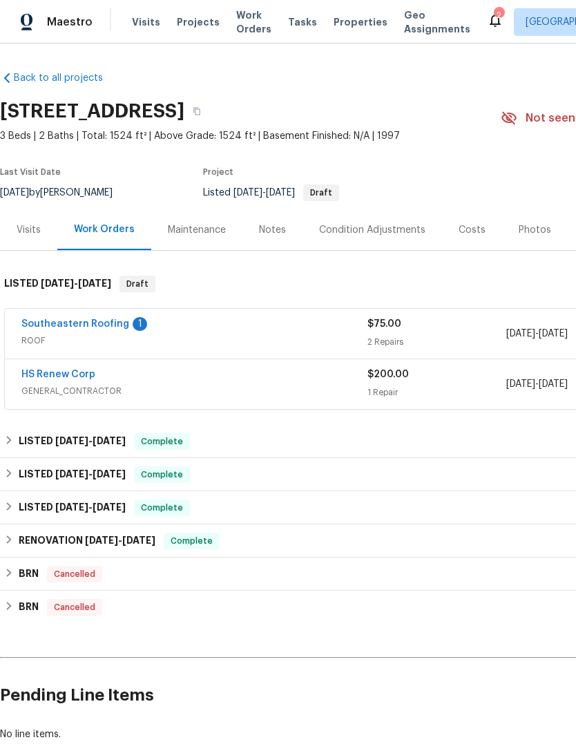
click at [46, 327] on link "Southeastern Roofing" at bounding box center [75, 324] width 108 height 10
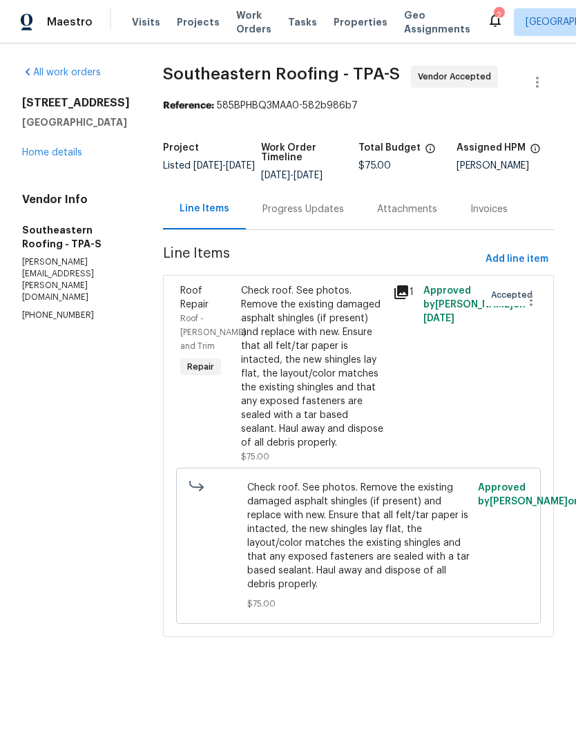
click at [287, 213] on div "Progress Updates" at bounding box center [302, 209] width 81 height 14
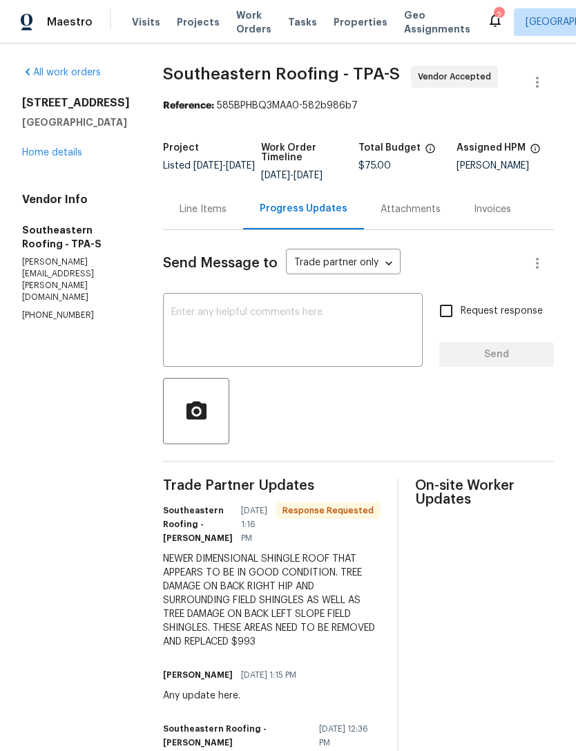
click at [171, 331] on textarea at bounding box center [292, 331] width 243 height 48
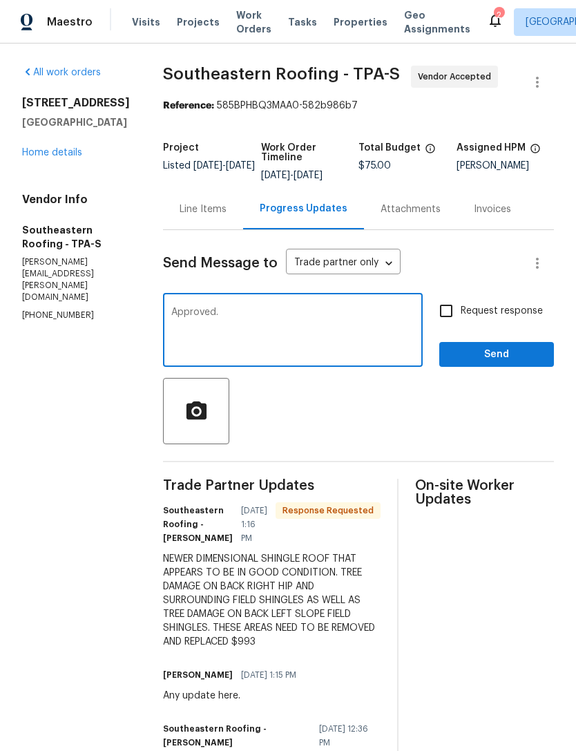
type textarea "Approved."
click at [451, 307] on input "Request response" at bounding box center [446, 310] width 29 height 29
checkbox input "true"
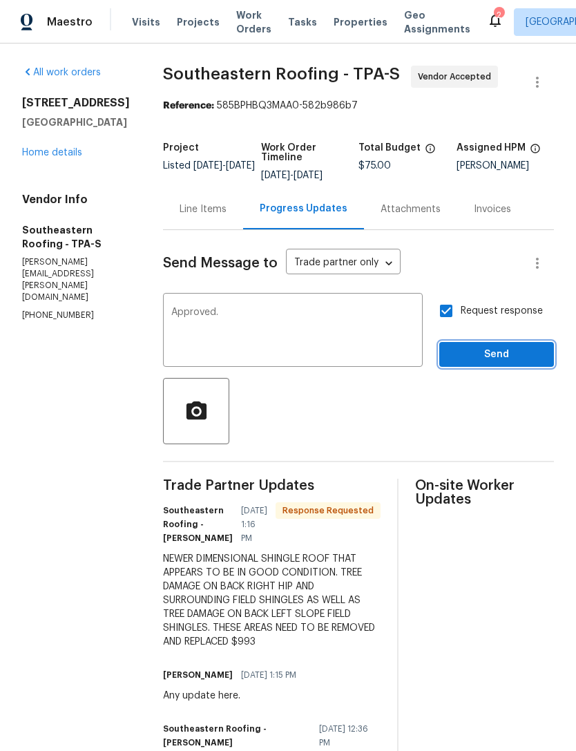
click at [490, 356] on span "Send" at bounding box center [496, 354] width 93 height 17
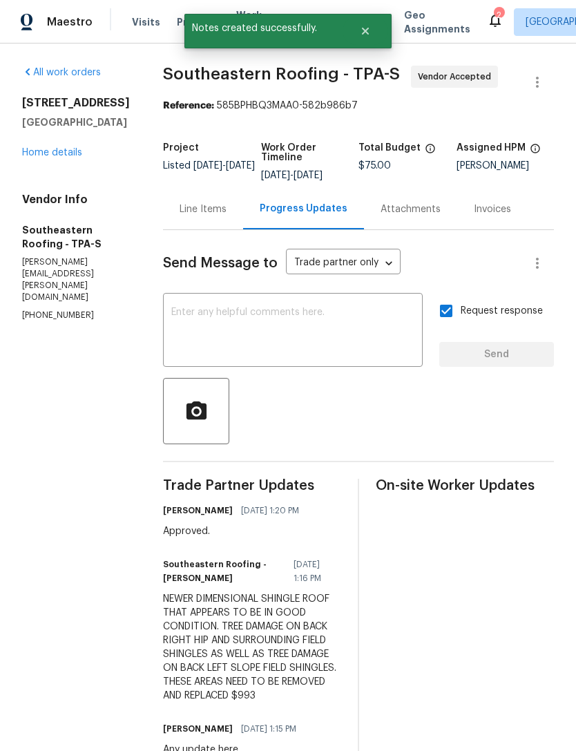
click at [163, 223] on div "Line Items" at bounding box center [203, 209] width 80 height 41
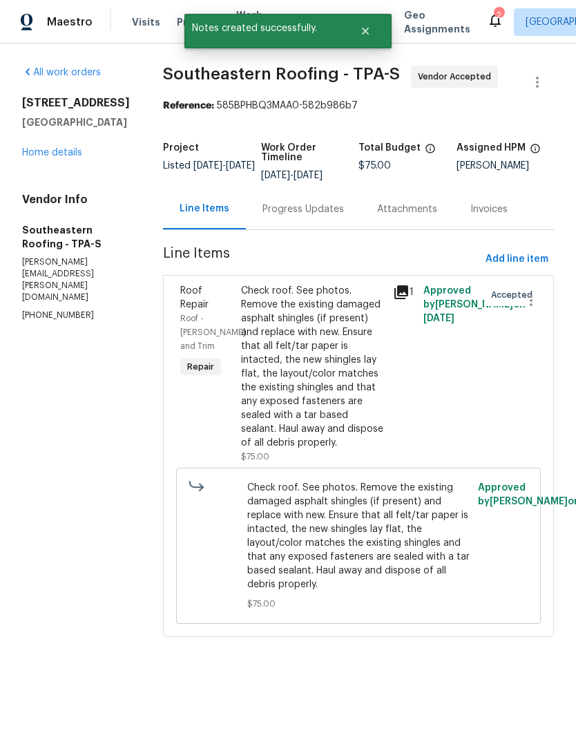
click at [241, 394] on div "Check roof. See photos. Remove the existing damaged asphalt shingles (if presen…" at bounding box center [313, 367] width 144 height 166
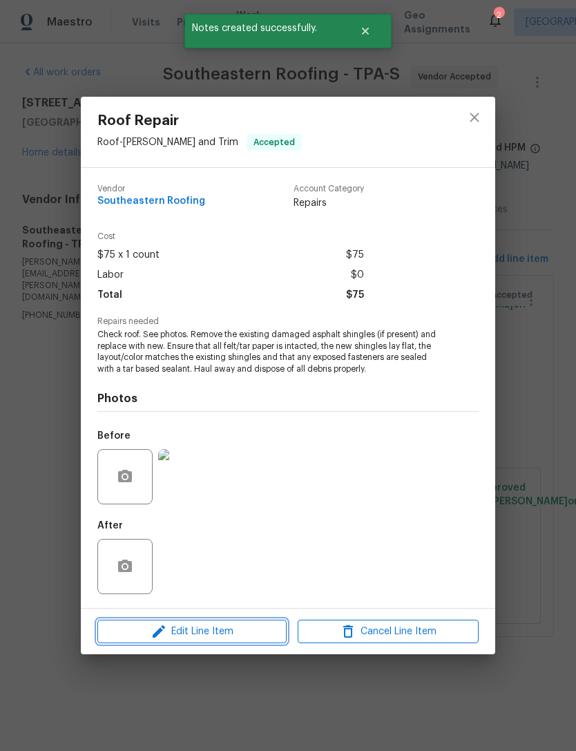
click at [133, 636] on span "Edit Line Item" at bounding box center [192, 631] width 181 height 17
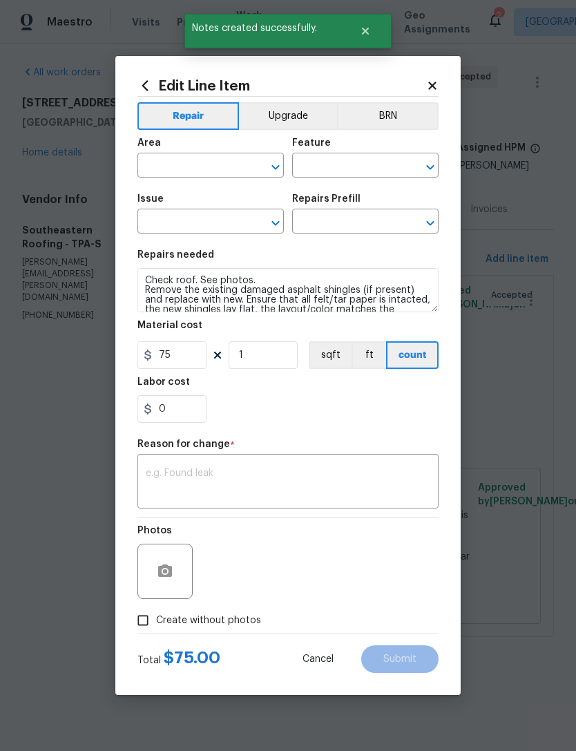
type input "Roof"
type input "[PERSON_NAME] and Trim"
type input "Roof Repair"
type input "Roof Patching (Asphalt shingle) $117.00"
click at [193, 355] on input "75" at bounding box center [171, 355] width 69 height 28
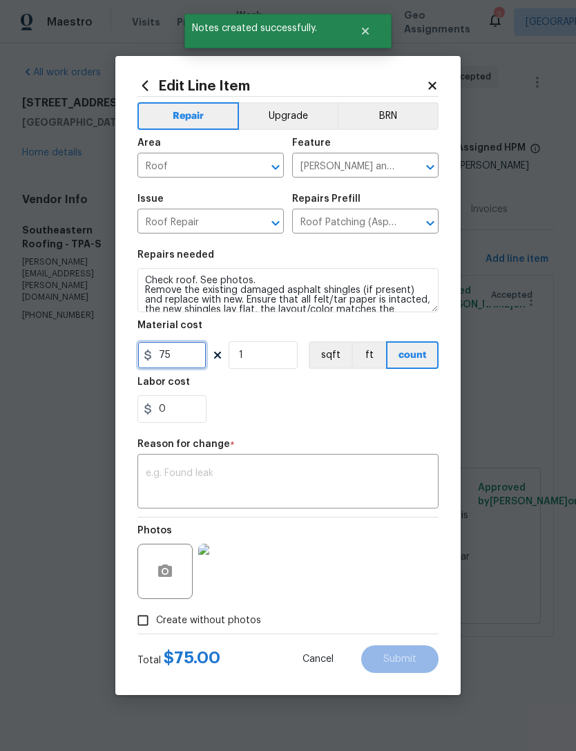
click at [193, 354] on input "75" at bounding box center [171, 355] width 69 height 28
click at [186, 350] on input "75" at bounding box center [171, 355] width 69 height 28
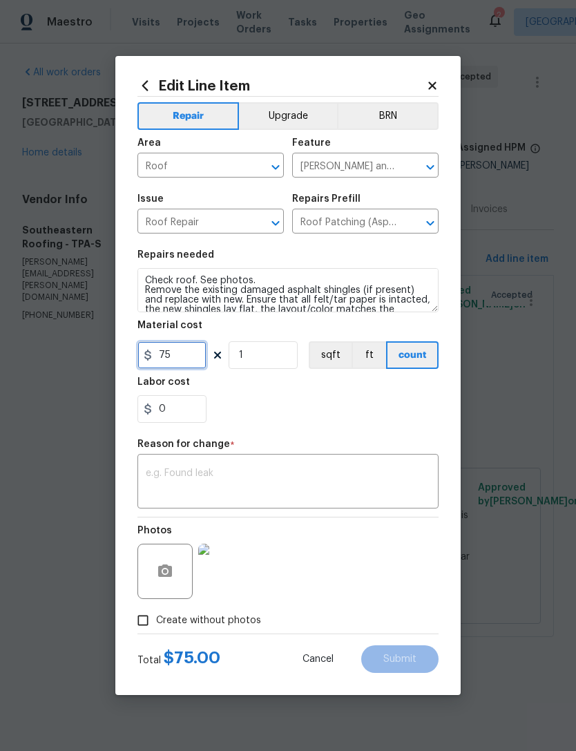
click at [178, 360] on input "75" at bounding box center [171, 355] width 69 height 28
click at [177, 359] on input "75" at bounding box center [171, 355] width 69 height 28
click at [180, 356] on input "75" at bounding box center [171, 355] width 69 height 28
click at [180, 355] on input "75" at bounding box center [171, 355] width 69 height 28
type input "993"
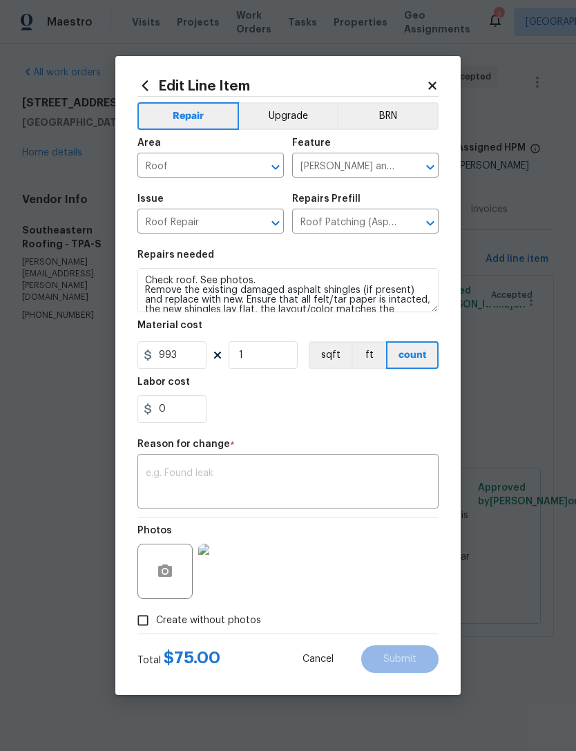
click at [157, 474] on figure "Reason for change * x ​" at bounding box center [287, 473] width 301 height 69
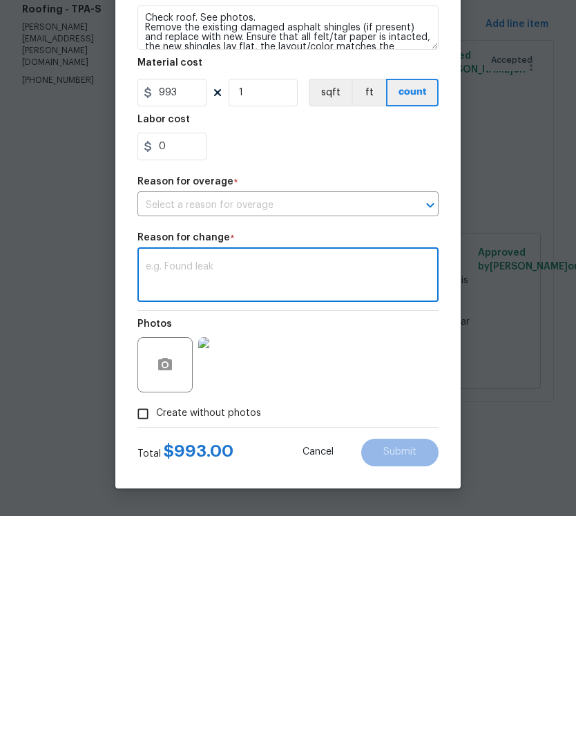
paste textarea "HIP AND SURROUNDING FIELD SHINGLES AS WELL AS TREE DAMAGE ON BACK LEFT SLOPE FI…"
type textarea "HIP AND SURROUNDING FIELD SHINGLES AS WELL AS TREE DAMAGE ON BACK LEFT SLOPE FI…"
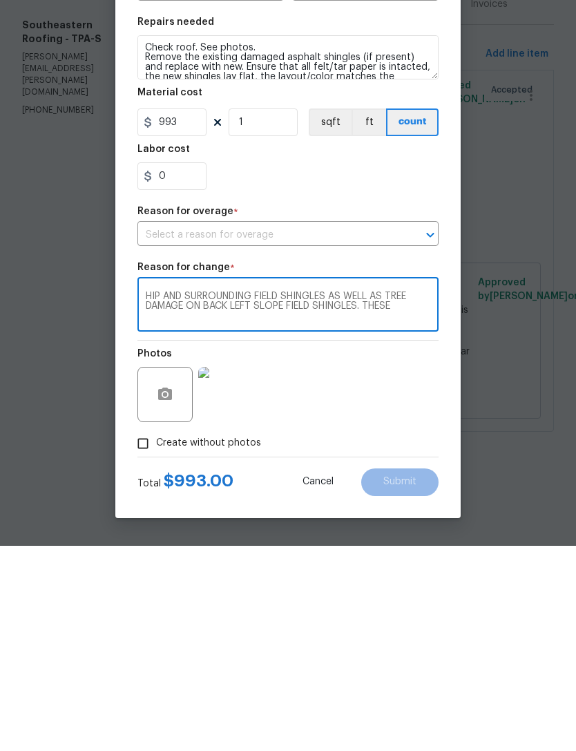
click at [157, 497] on textarea "HIP AND SURROUNDING FIELD SHINGLES AS WELL AS TREE DAMAGE ON BACK LEFT SLOPE FI…" at bounding box center [288, 511] width 285 height 29
click at [163, 497] on textarea "HIP AND SURROUNDING FIELD SHINGLES AS WELL AS TREE DAMAGE ON BACK LEFT SLOPE FI…" at bounding box center [288, 511] width 285 height 29
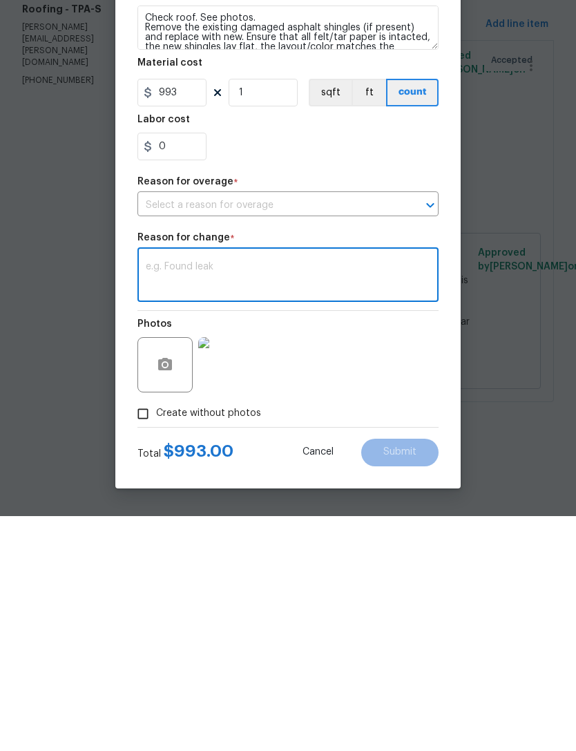
click at [349, 497] on textarea at bounding box center [288, 511] width 285 height 29
paste textarea "HIP AND SURROUNDING FIELD SHINGLES AS WELL AS TREE DAMAGE ON BACK LEFT SLOPE FI…"
type textarea "HIP AND SURROUNDING FIELD SHINGLES AS WELL AS TREE DAMAGE ON BACK LEFT SLOPE FI…"
click at [157, 430] on input "text" at bounding box center [268, 440] width 262 height 21
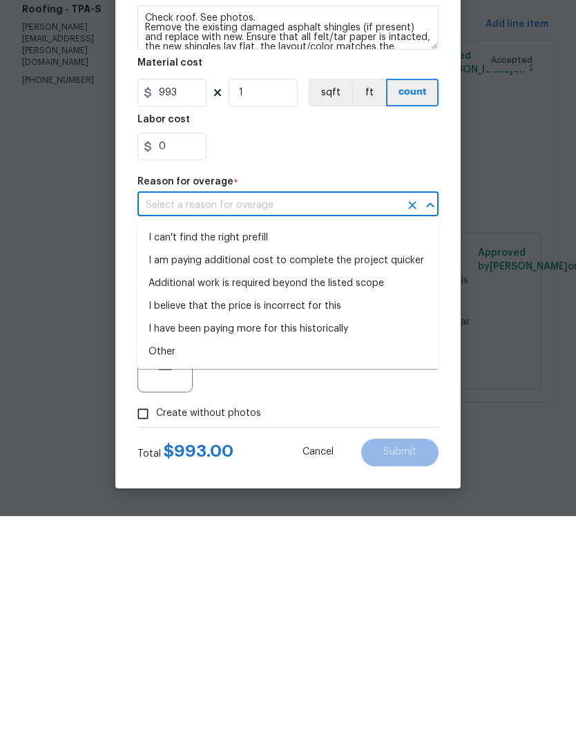
click at [147, 461] on li "I can't find the right prefill" at bounding box center [287, 472] width 301 height 23
type input "I can't find the right prefill"
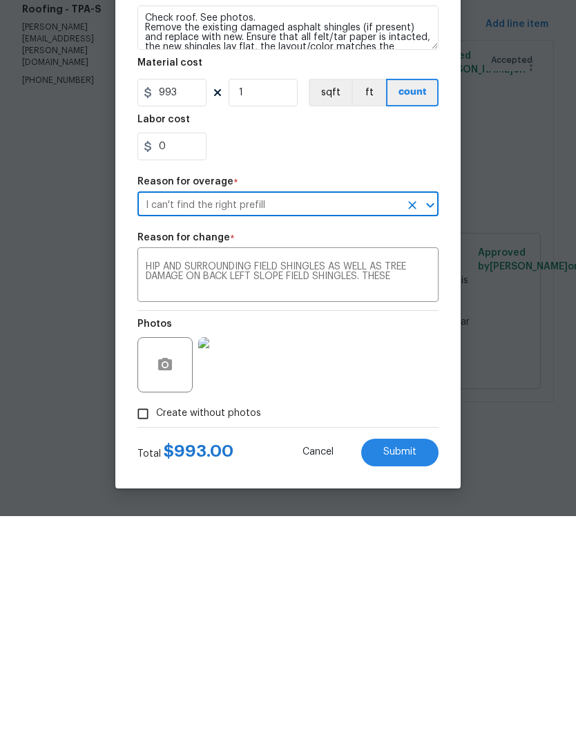
click at [152, 430] on input "I can't find the right prefill" at bounding box center [268, 440] width 262 height 21
click at [411, 436] on icon "Clear" at bounding box center [412, 440] width 8 height 8
click at [155, 430] on input "text" at bounding box center [268, 440] width 262 height 21
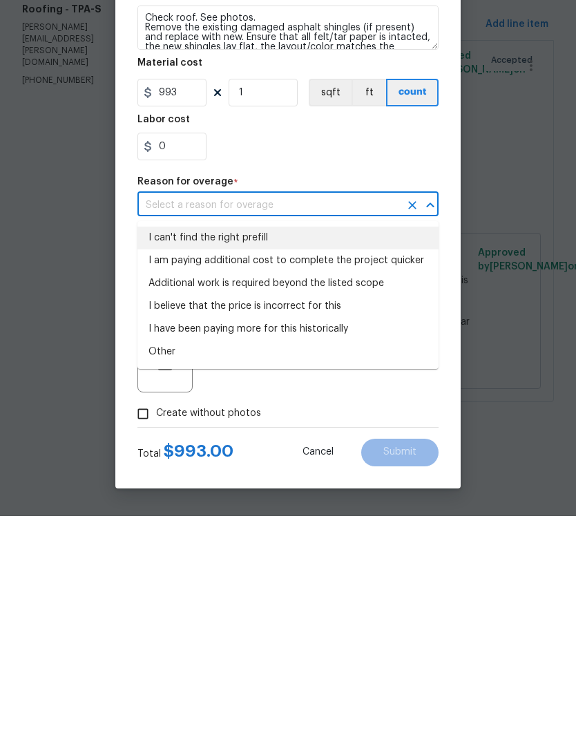
click at [145, 575] on li "Other" at bounding box center [287, 586] width 301 height 23
type input "Other"
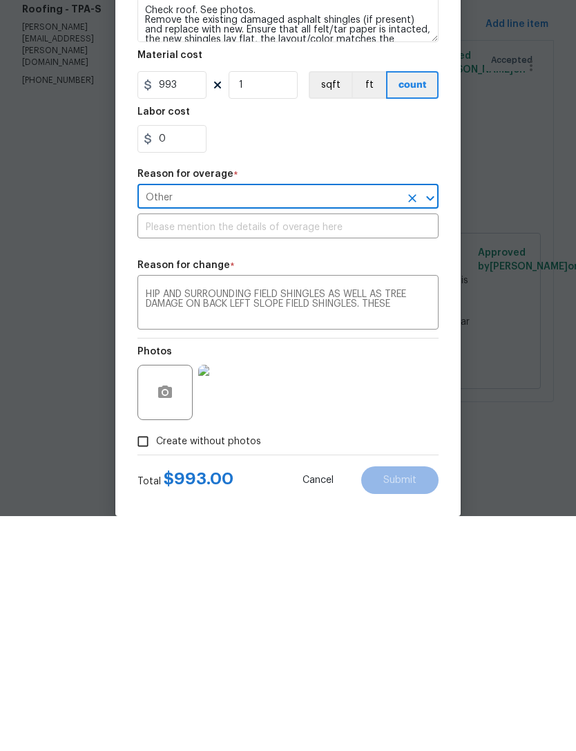
click at [155, 452] on input "text" at bounding box center [287, 462] width 301 height 21
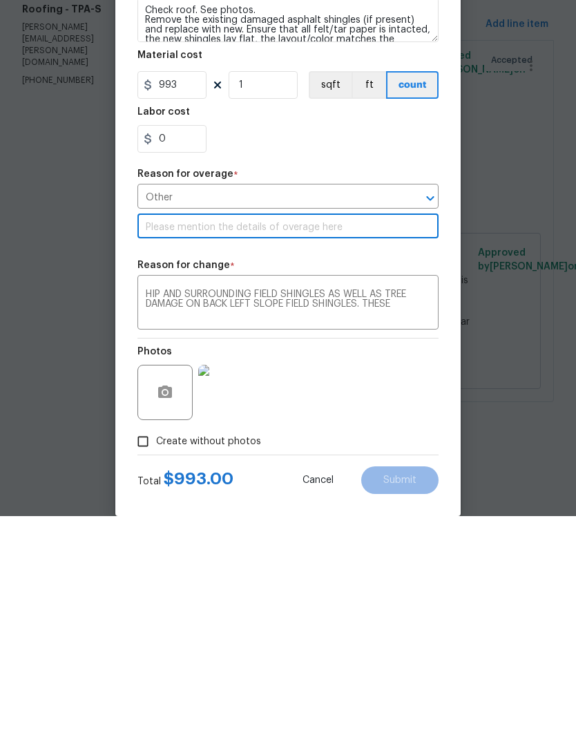
paste input "HIP AND SURROUNDING FIELD SHINGLES AS WELL AS TREE DAMAGE ON BACK LEFT SLOPE FI…"
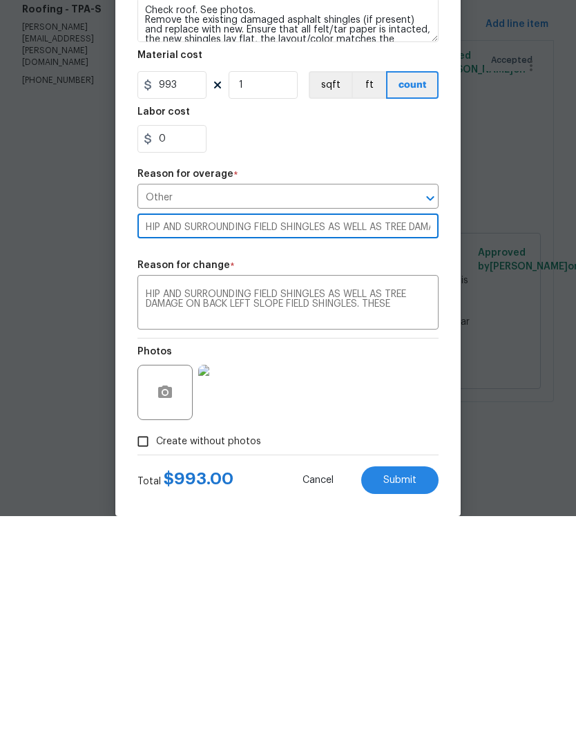
type input "HIP AND SURROUNDING FIELD SHINGLES AS WELL AS TREE DAMAGE ON BACK LEFT SLOPE FI…"
click at [419, 701] on button "Submit" at bounding box center [399, 715] width 77 height 28
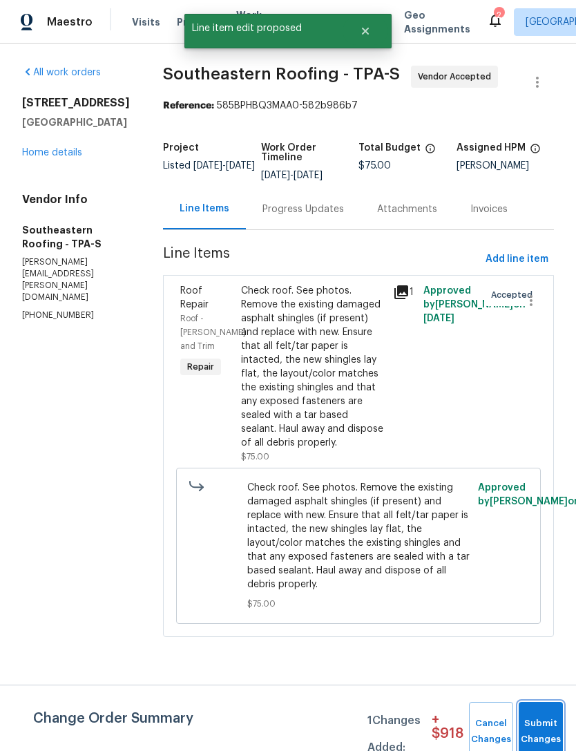
click at [528, 719] on button "Submit Changes" at bounding box center [541, 731] width 44 height 59
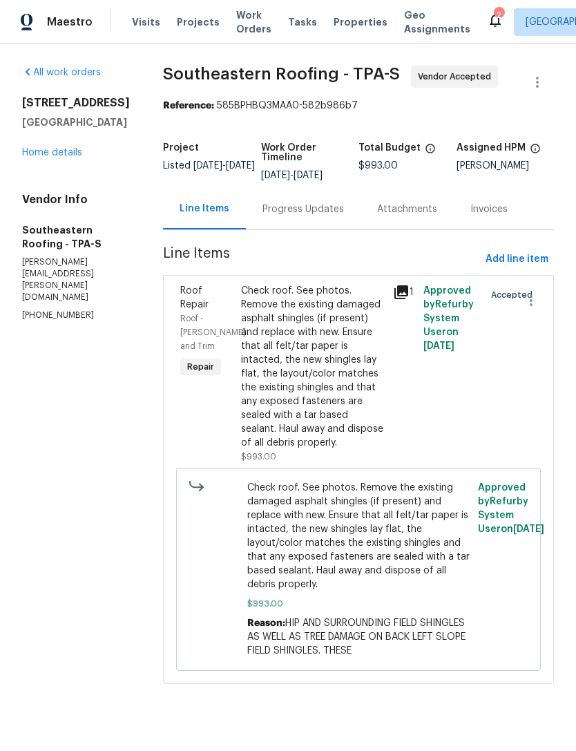
click at [43, 157] on link "Home details" at bounding box center [52, 153] width 60 height 10
